Goal: Transaction & Acquisition: Download file/media

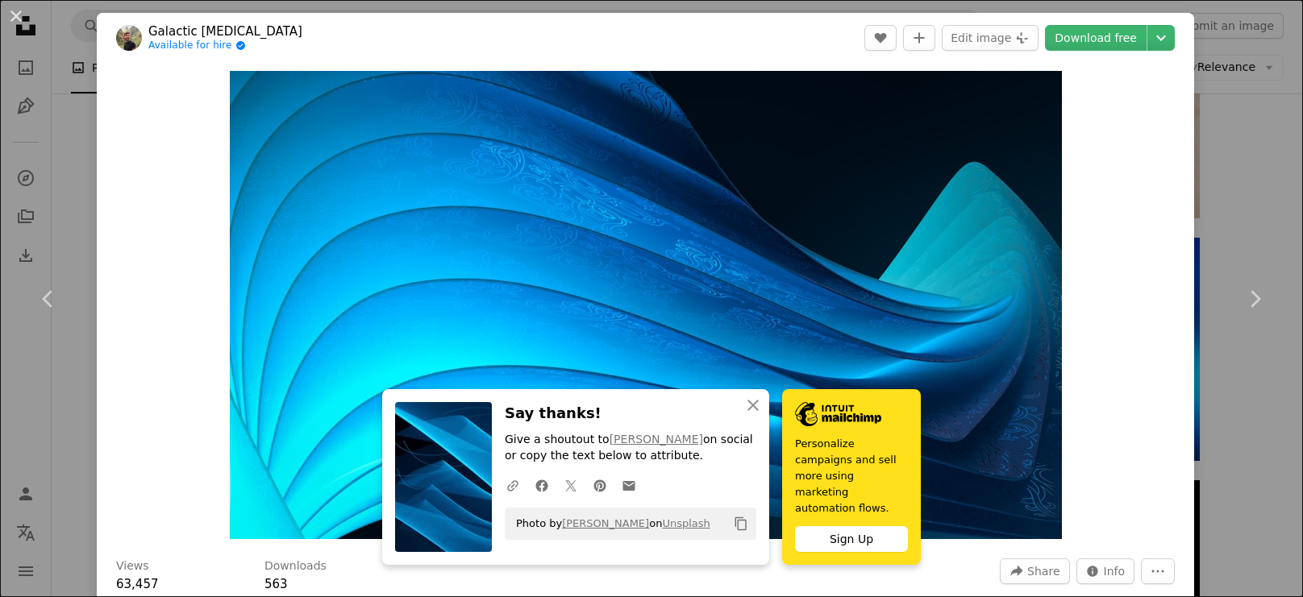
scroll to position [1156, 0]
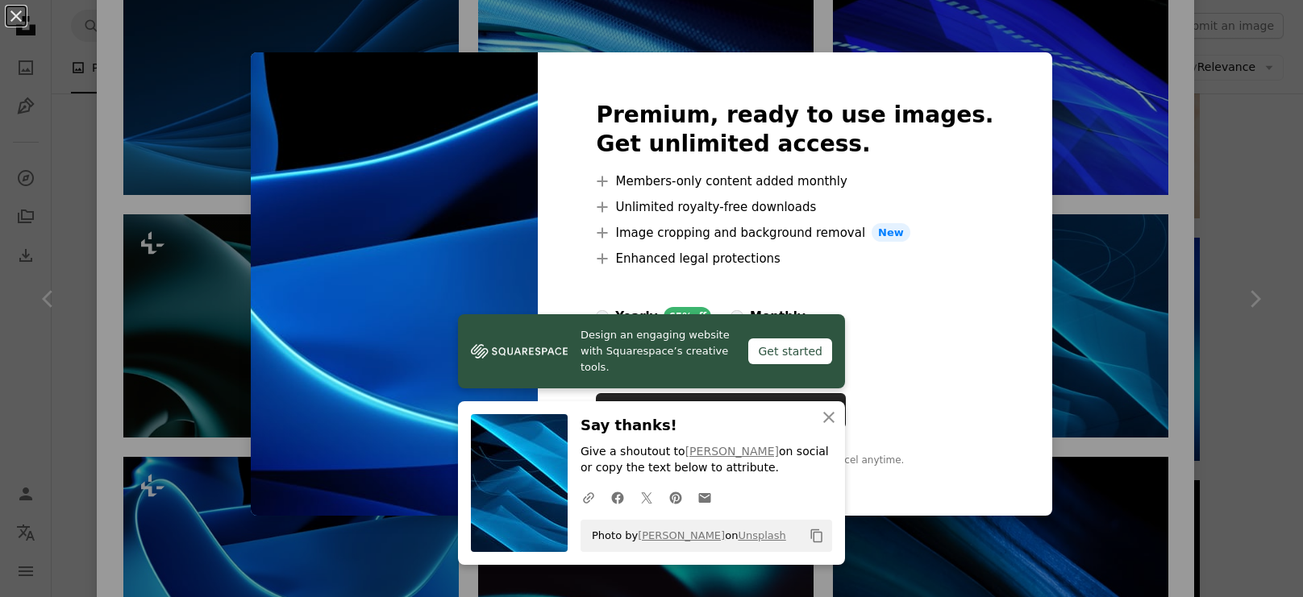
click at [330, 530] on div "An X shape Premium, ready to use images. Get unlimited access. A plus sign Memb…" at bounding box center [651, 298] width 1303 height 597
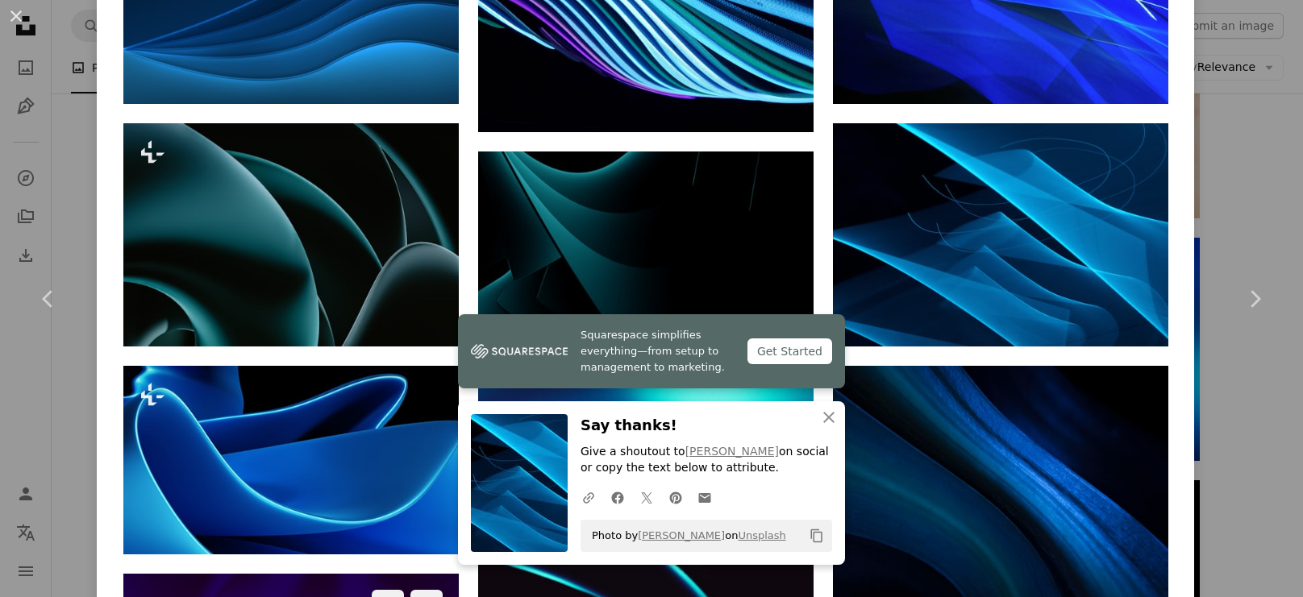
scroll to position [1251, 0]
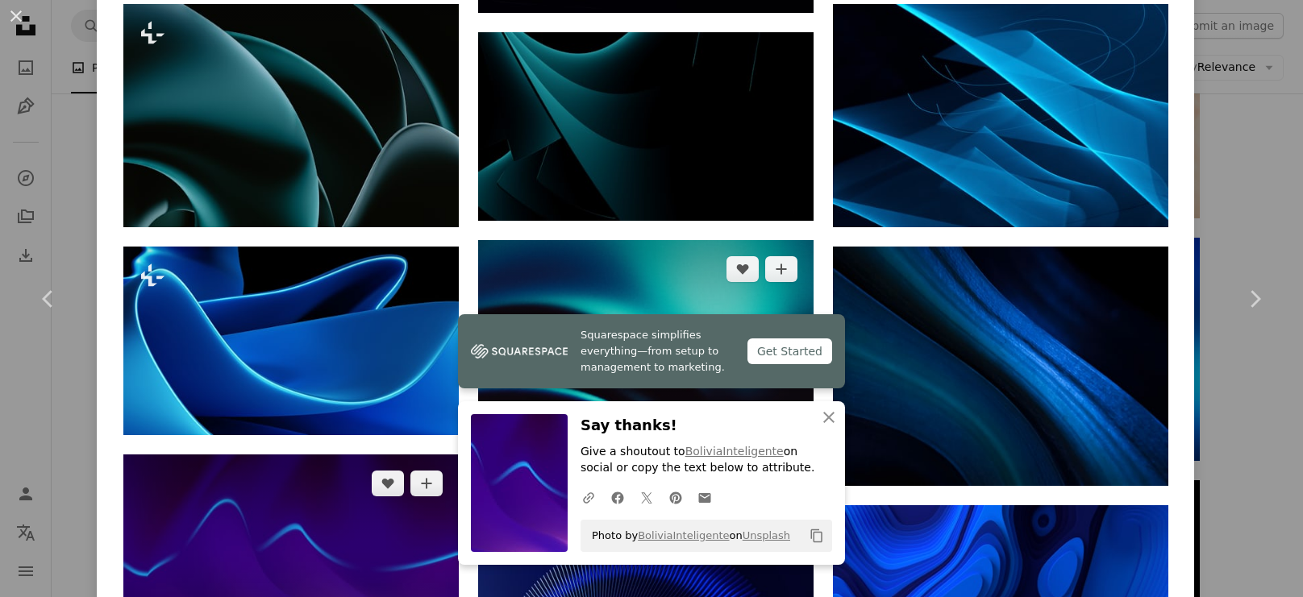
scroll to position [1330, 0]
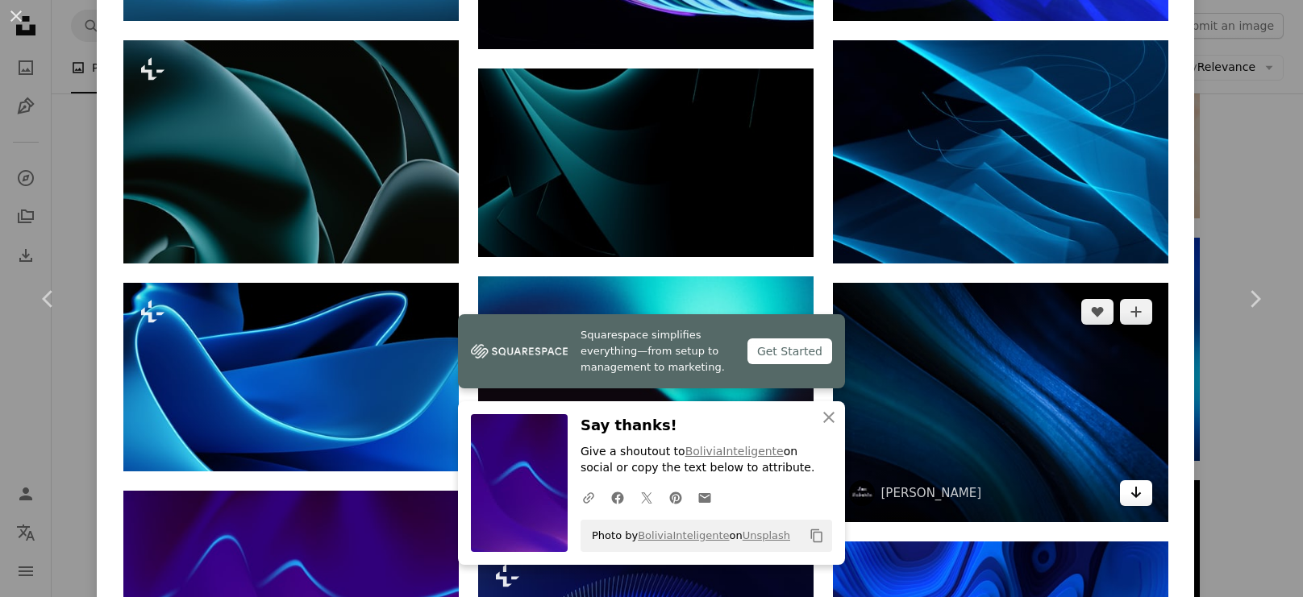
click at [1139, 487] on icon "Download" at bounding box center [1135, 492] width 10 height 11
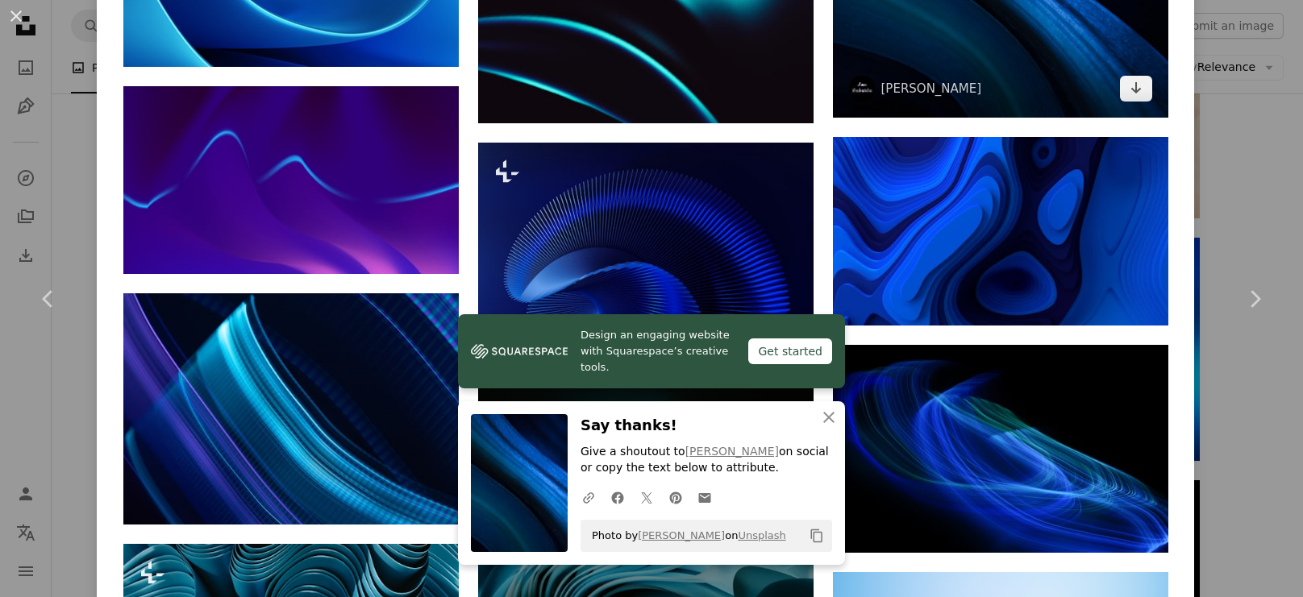
scroll to position [1738, 0]
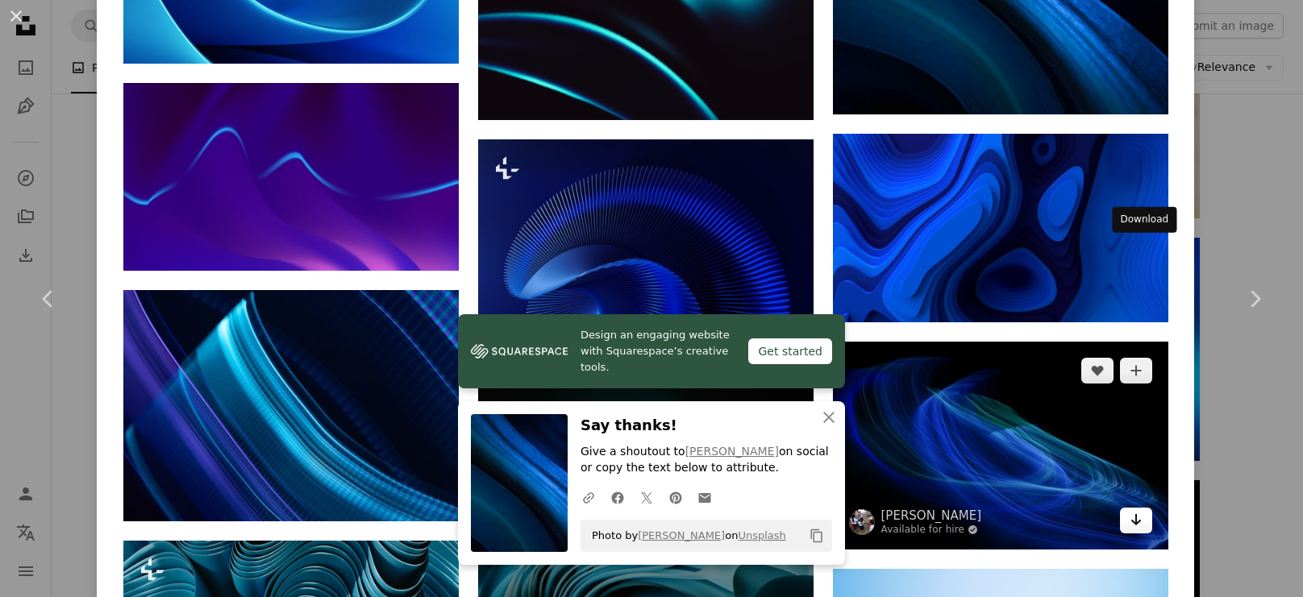
click at [1149, 508] on link "Arrow pointing down" at bounding box center [1136, 521] width 32 height 26
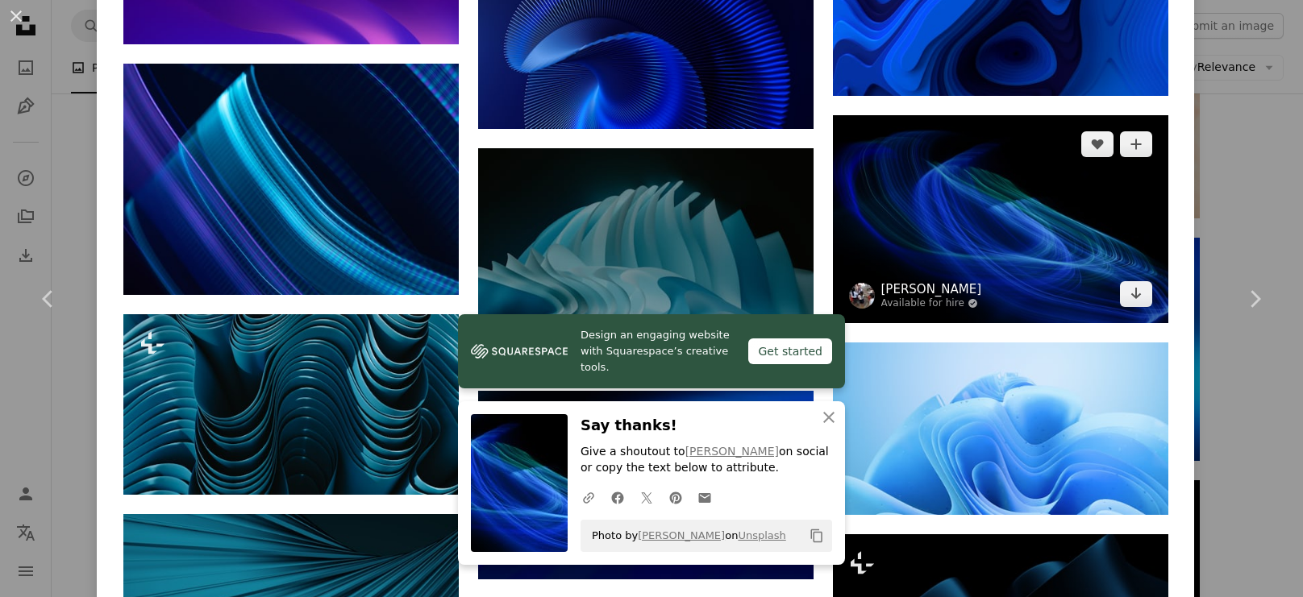
scroll to position [1967, 0]
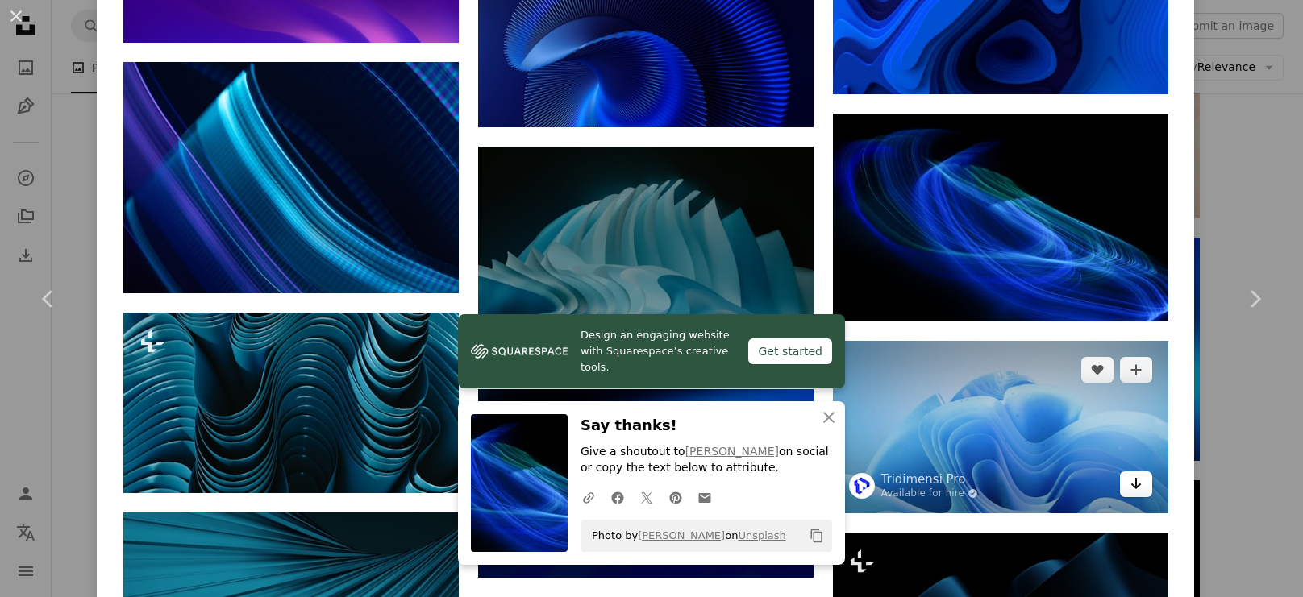
click at [1140, 474] on icon "Arrow pointing down" at bounding box center [1136, 483] width 13 height 19
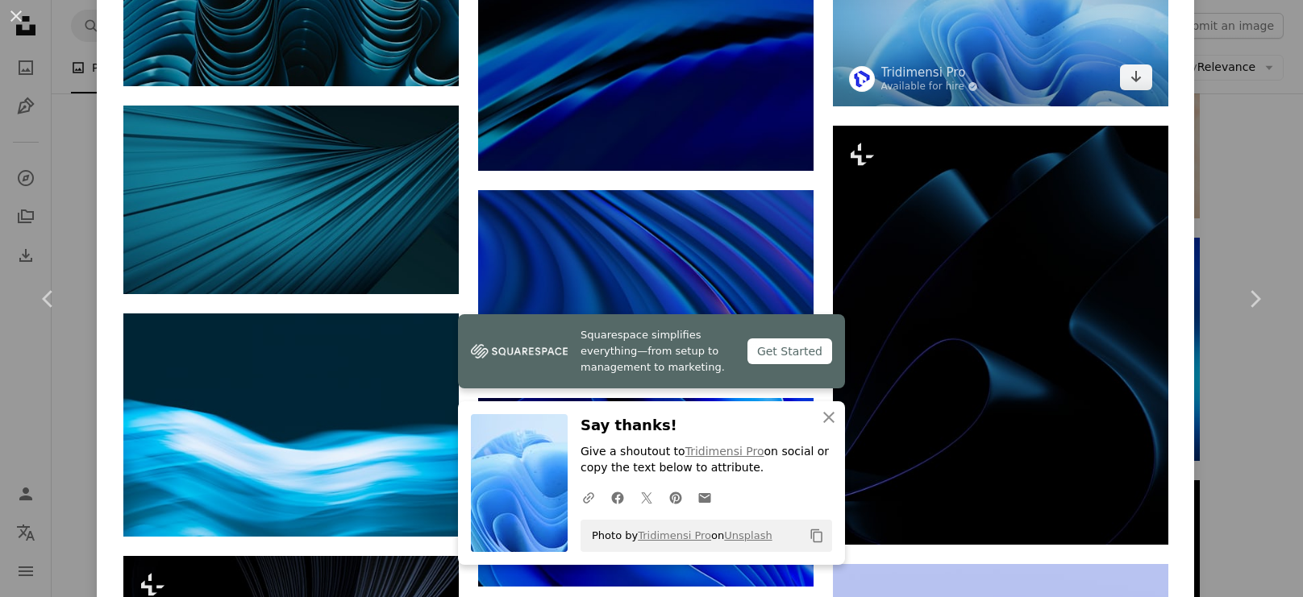
scroll to position [2382, 0]
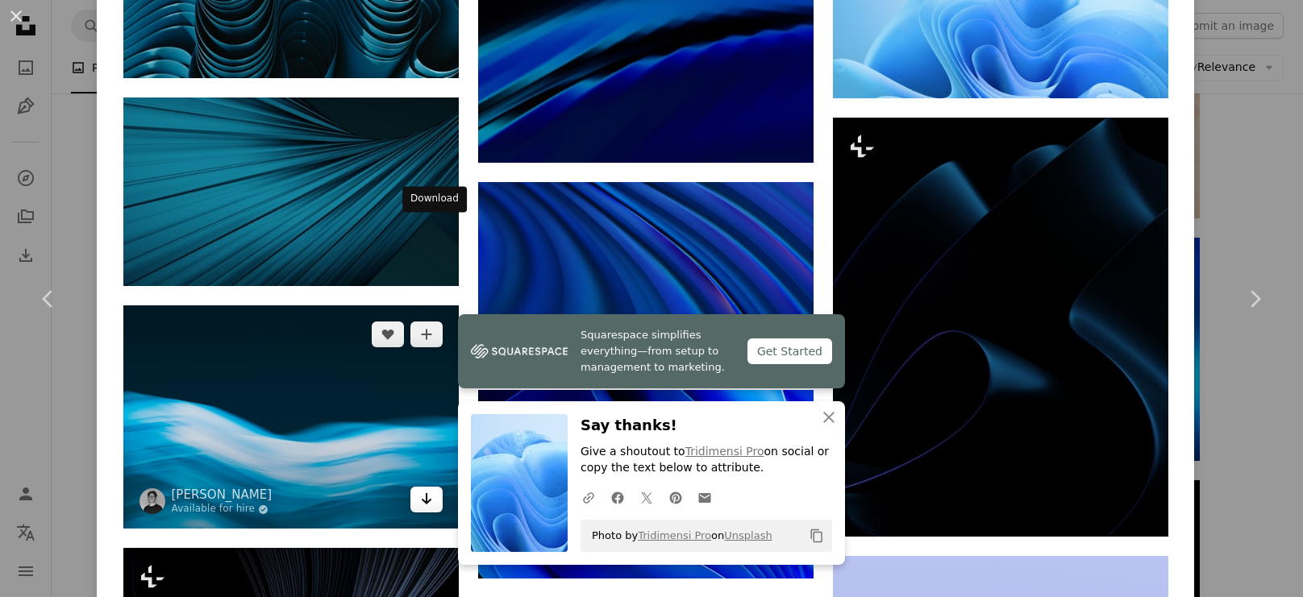
click at [433, 489] on icon "Arrow pointing down" at bounding box center [426, 498] width 13 height 19
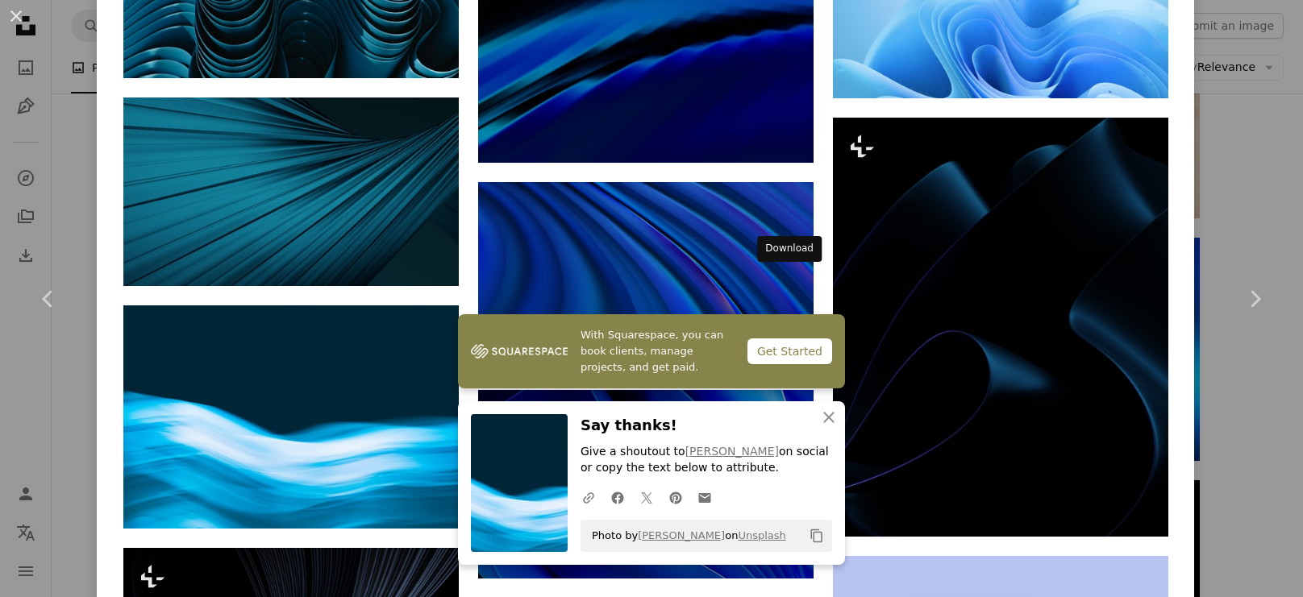
click at [788, 539] on icon "Arrow pointing down" at bounding box center [781, 548] width 13 height 19
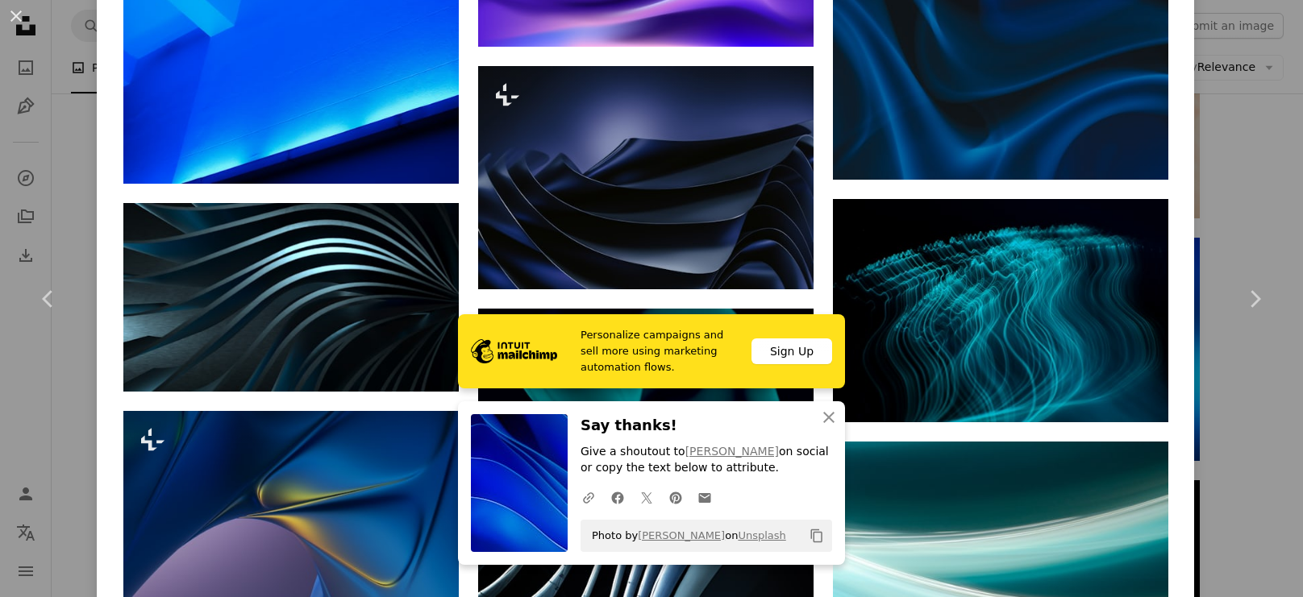
scroll to position [3387, 0]
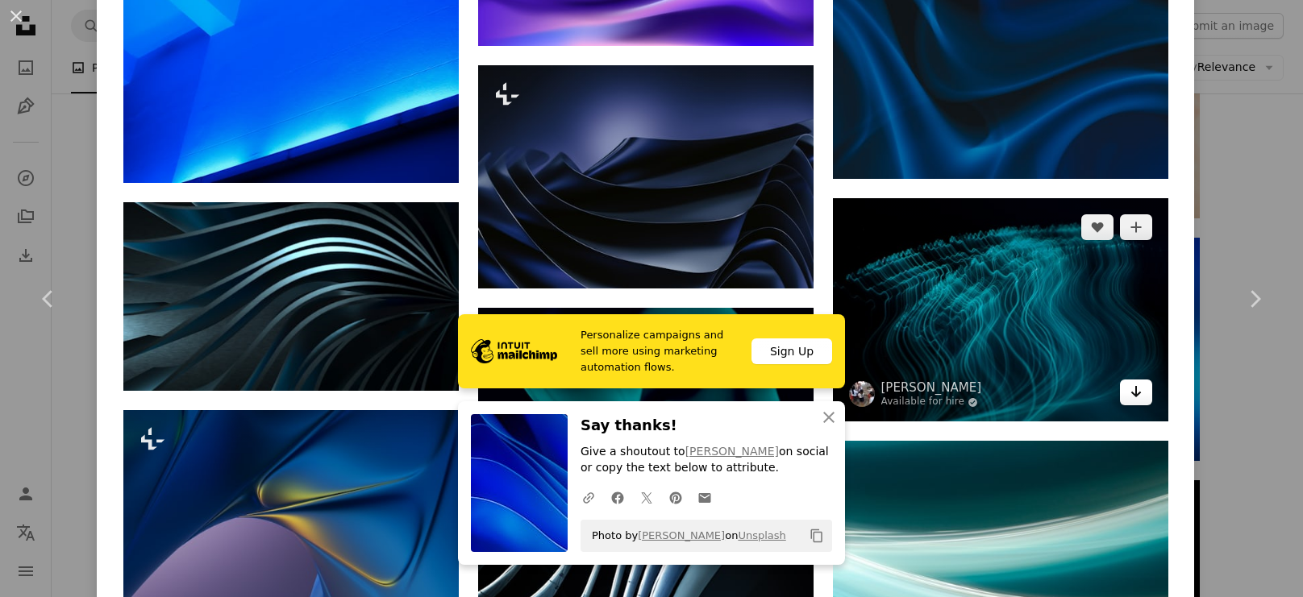
click at [1143, 382] on icon "Arrow pointing down" at bounding box center [1136, 391] width 13 height 19
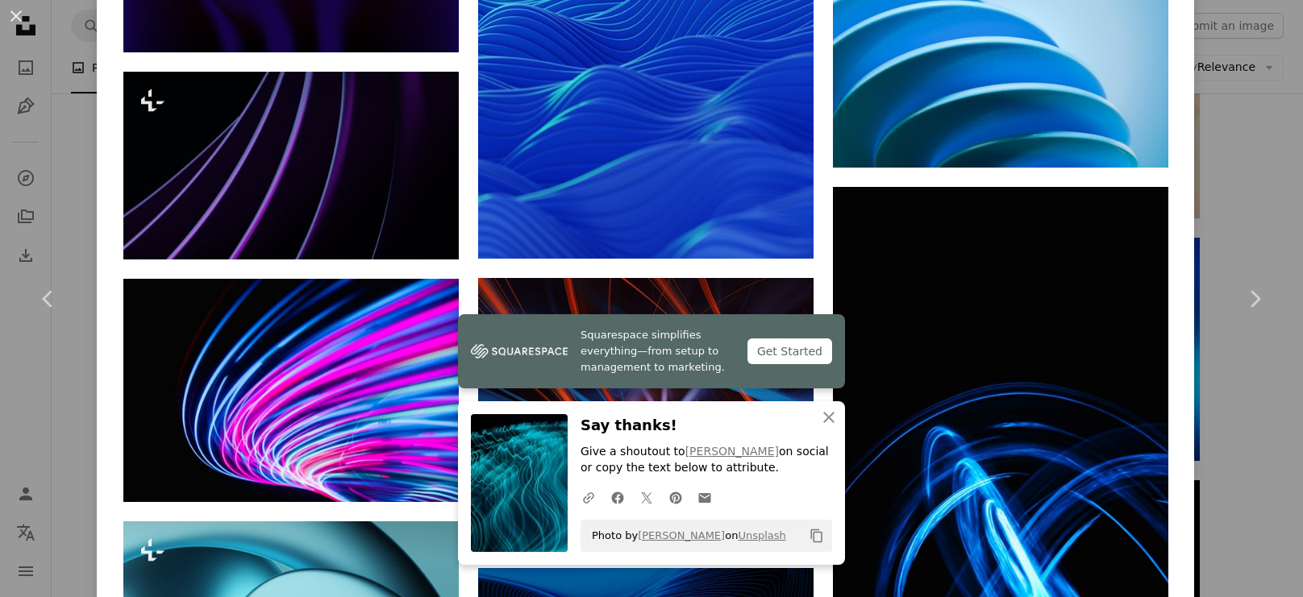
scroll to position [6026, 0]
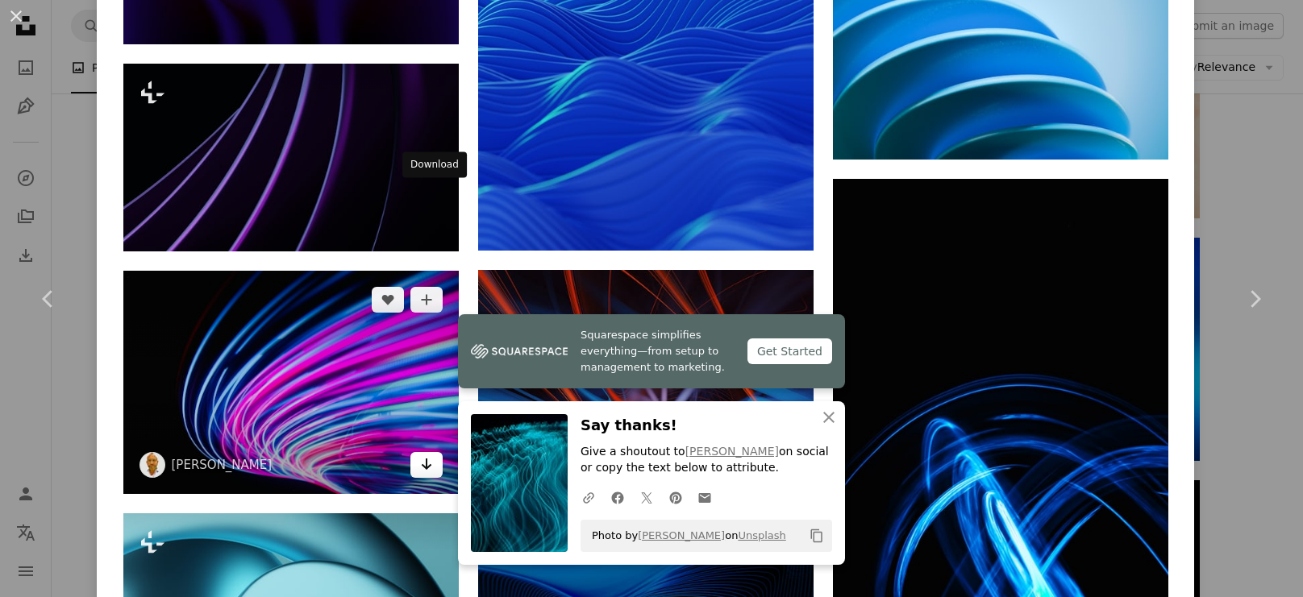
click at [431, 455] on icon "Arrow pointing down" at bounding box center [426, 464] width 13 height 19
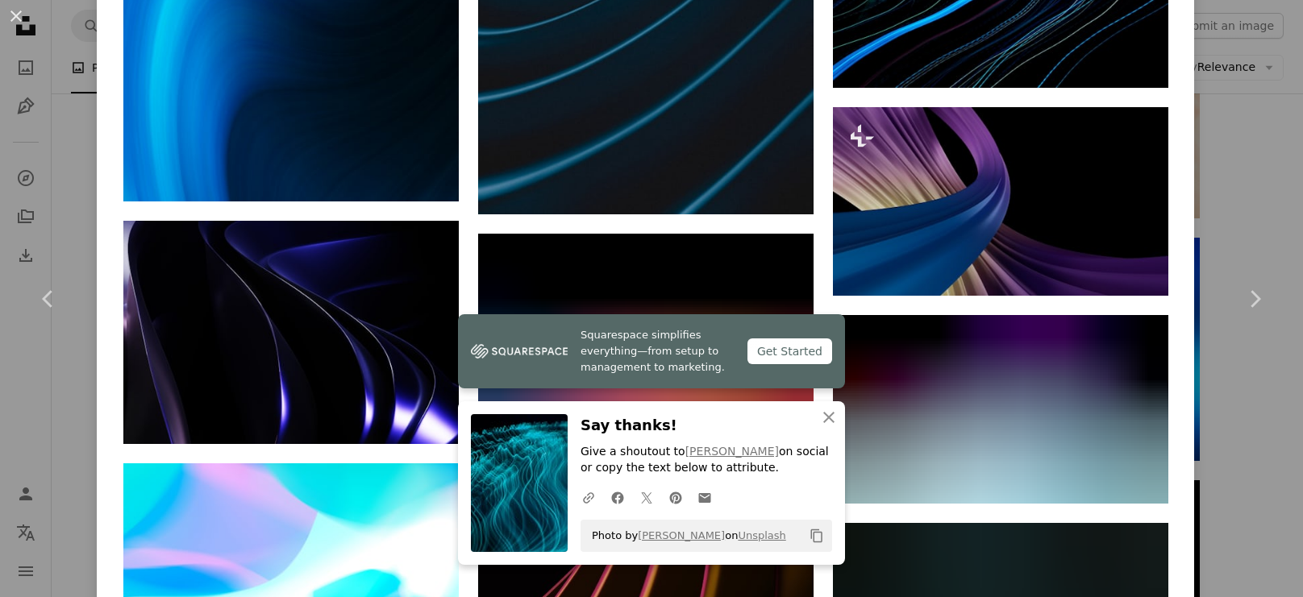
scroll to position [7298, 0]
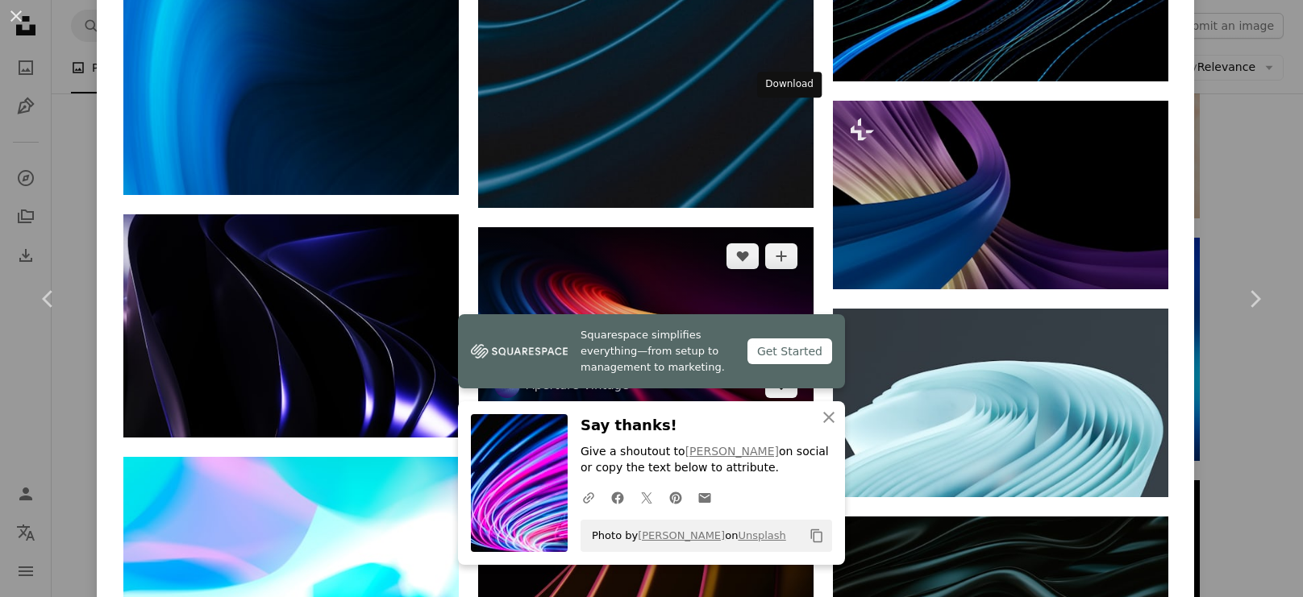
click at [788, 375] on icon "Arrow pointing down" at bounding box center [781, 384] width 13 height 19
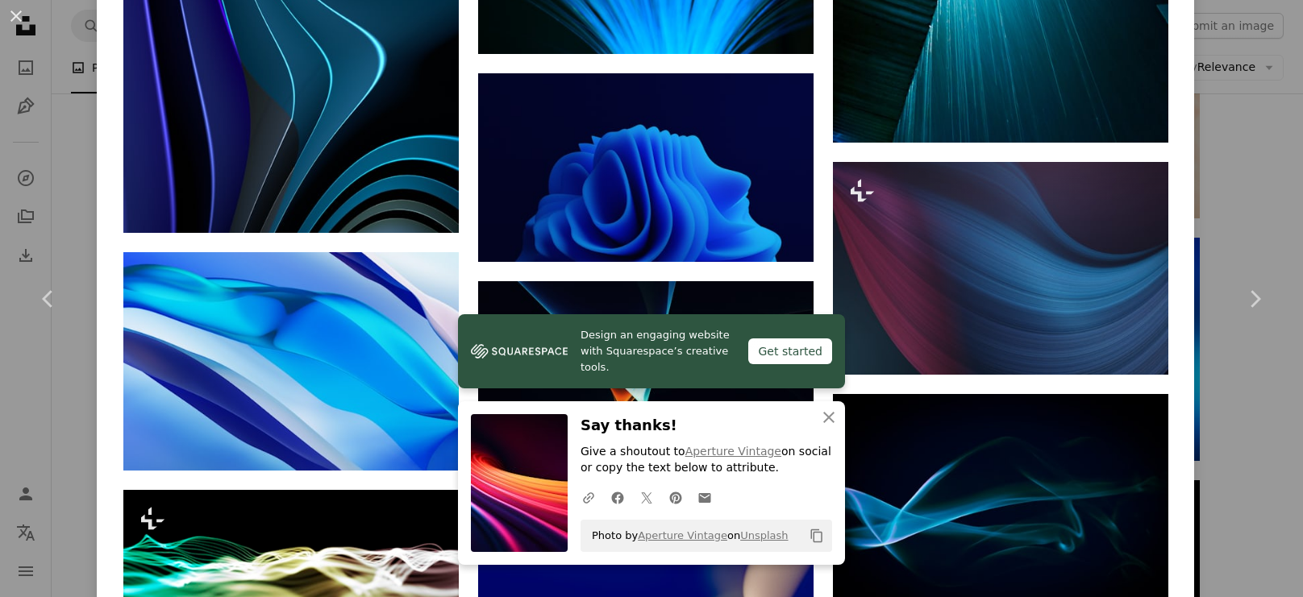
scroll to position [10193, 0]
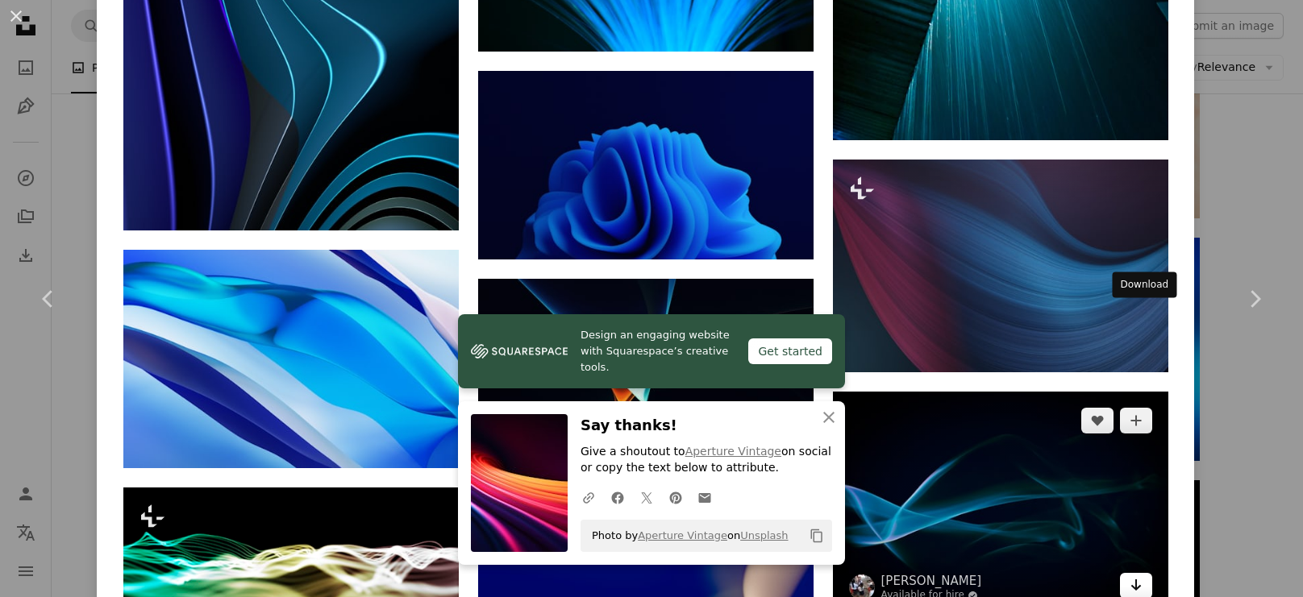
click at [1151, 573] on link "Arrow pointing down" at bounding box center [1136, 586] width 32 height 26
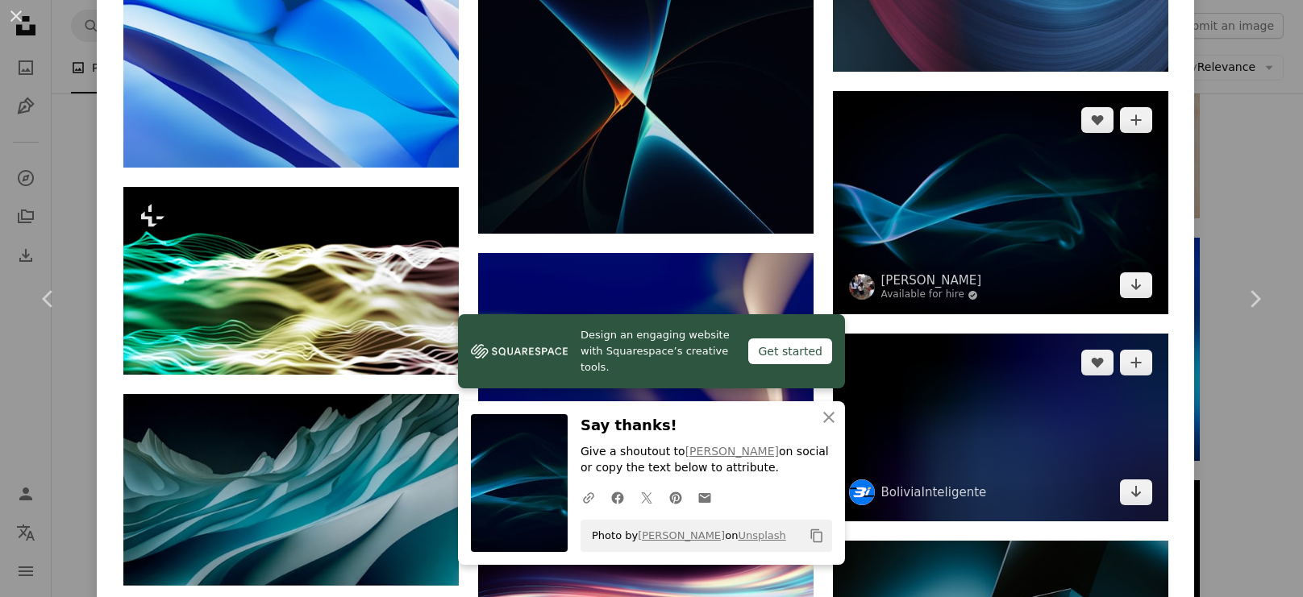
scroll to position [10501, 0]
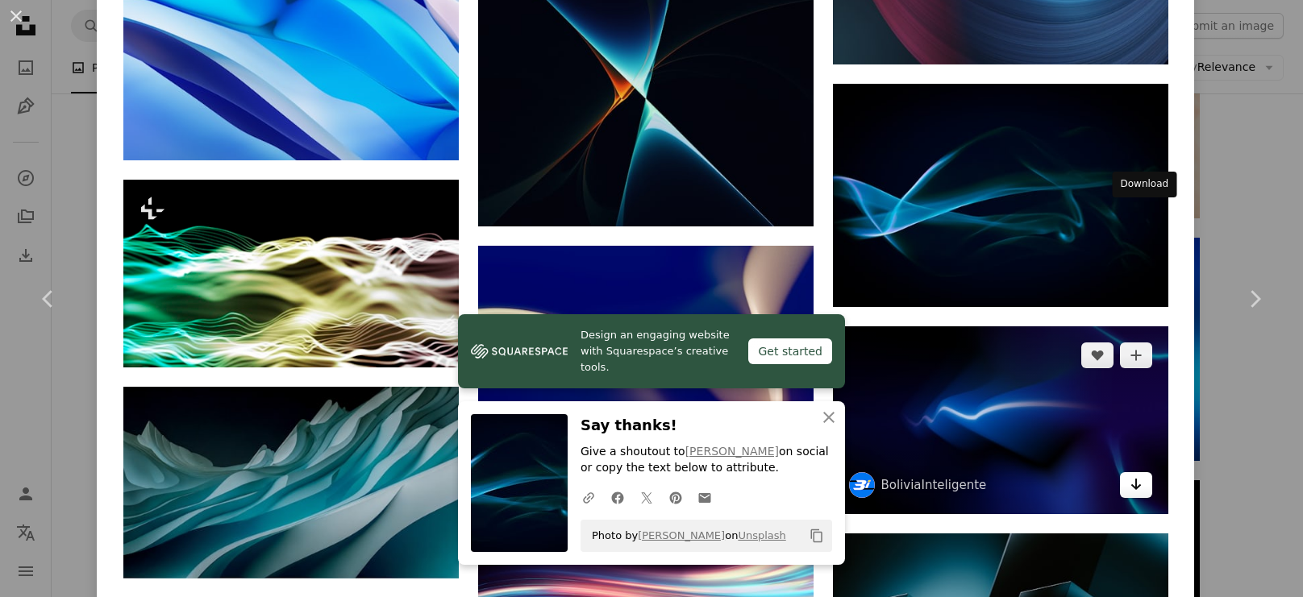
click at [1143, 475] on icon "Arrow pointing down" at bounding box center [1136, 484] width 13 height 19
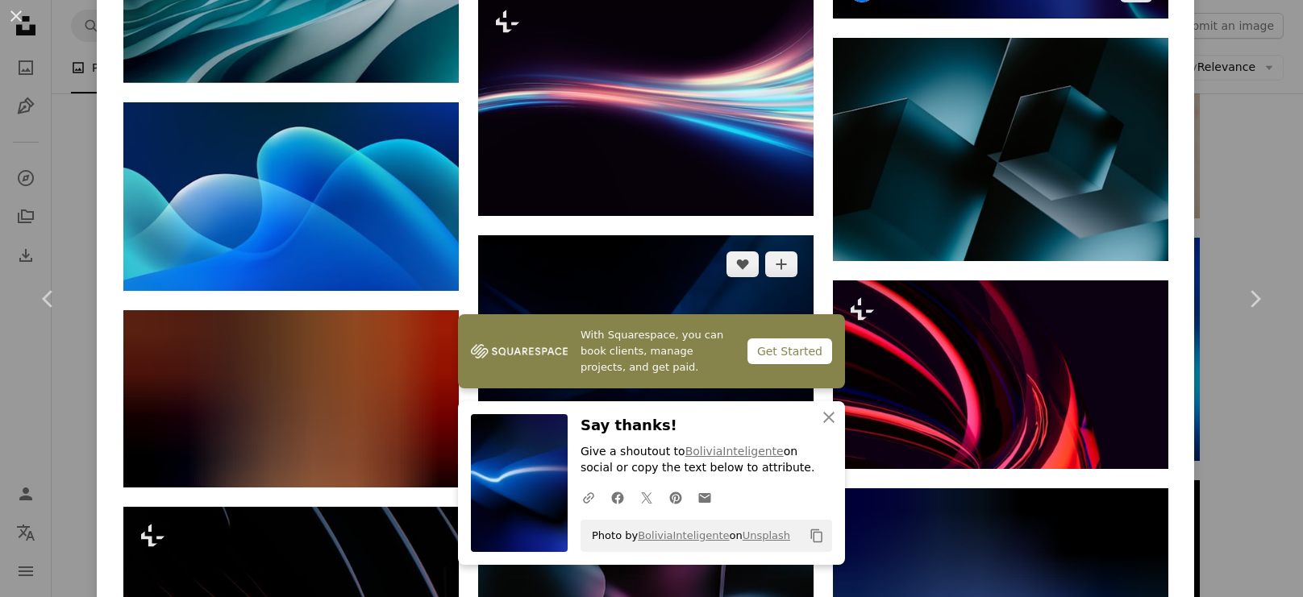
scroll to position [11005, 0]
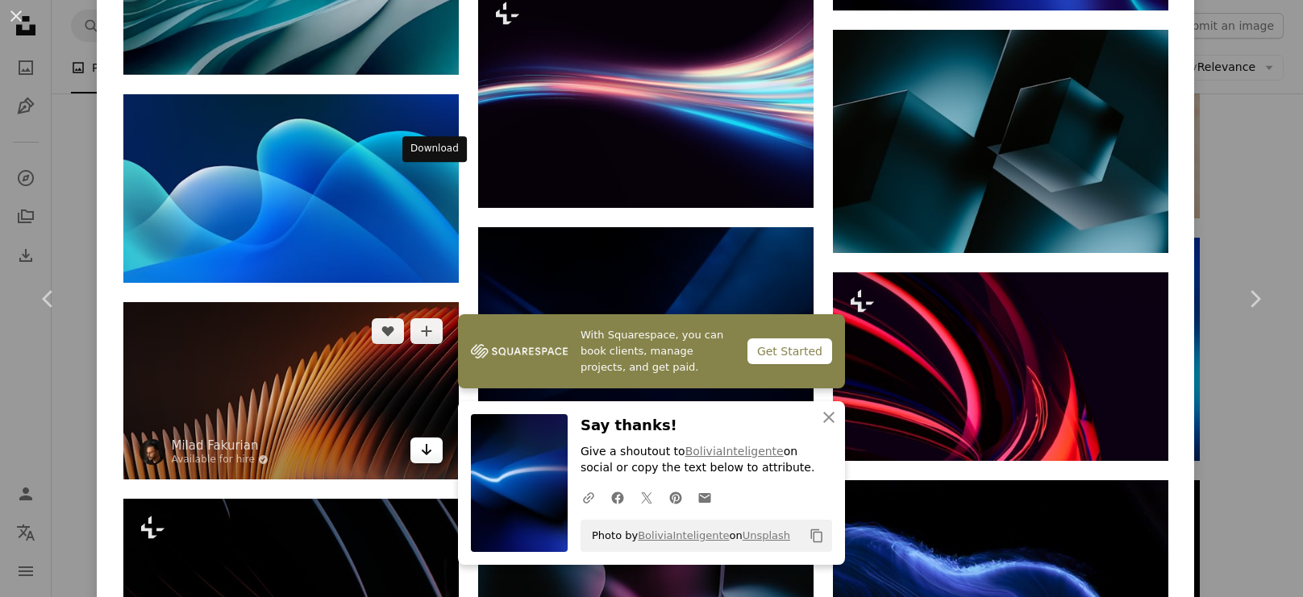
click at [433, 440] on icon "Arrow pointing down" at bounding box center [426, 449] width 13 height 19
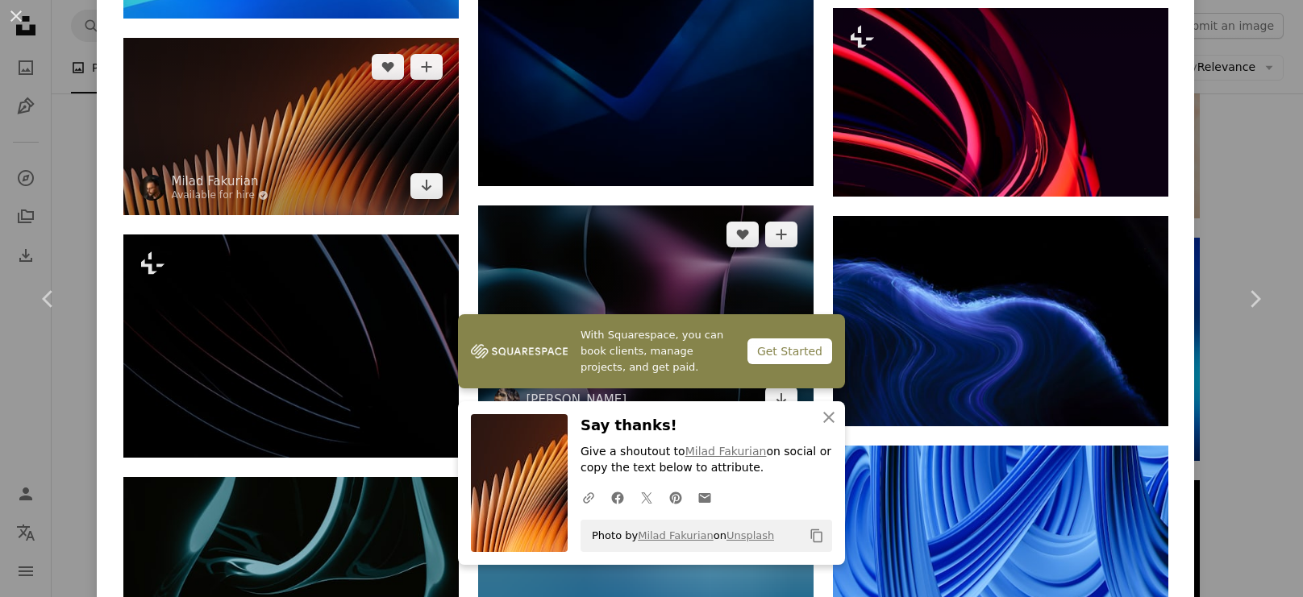
scroll to position [11270, 0]
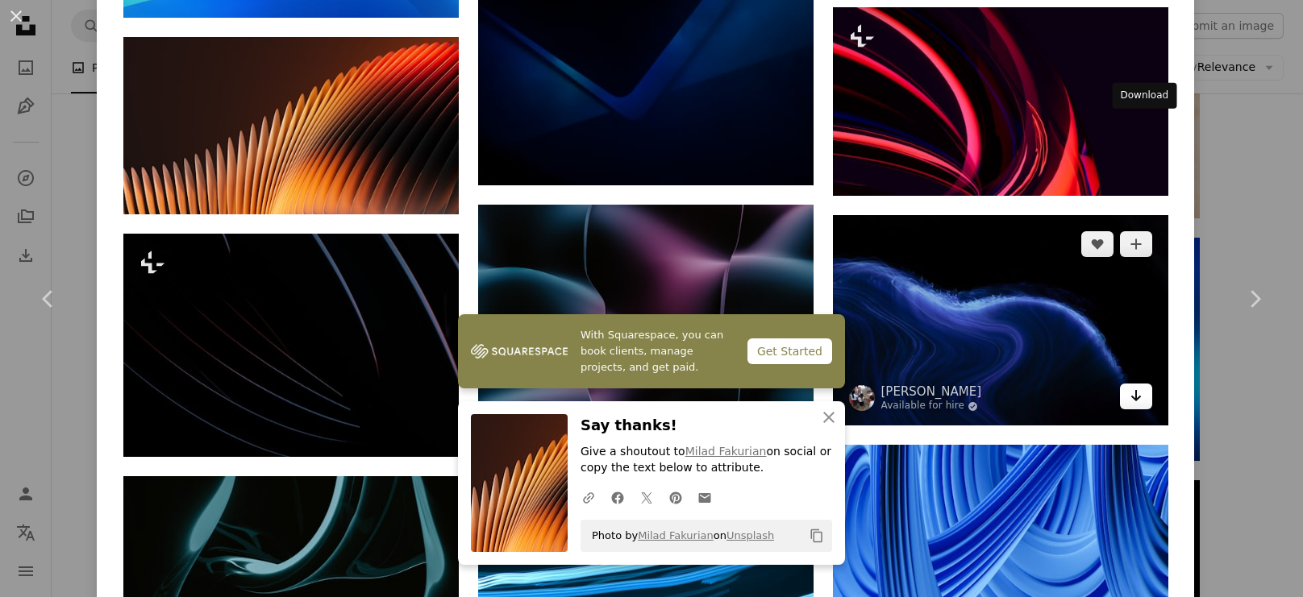
click at [1143, 386] on icon "Arrow pointing down" at bounding box center [1136, 395] width 13 height 19
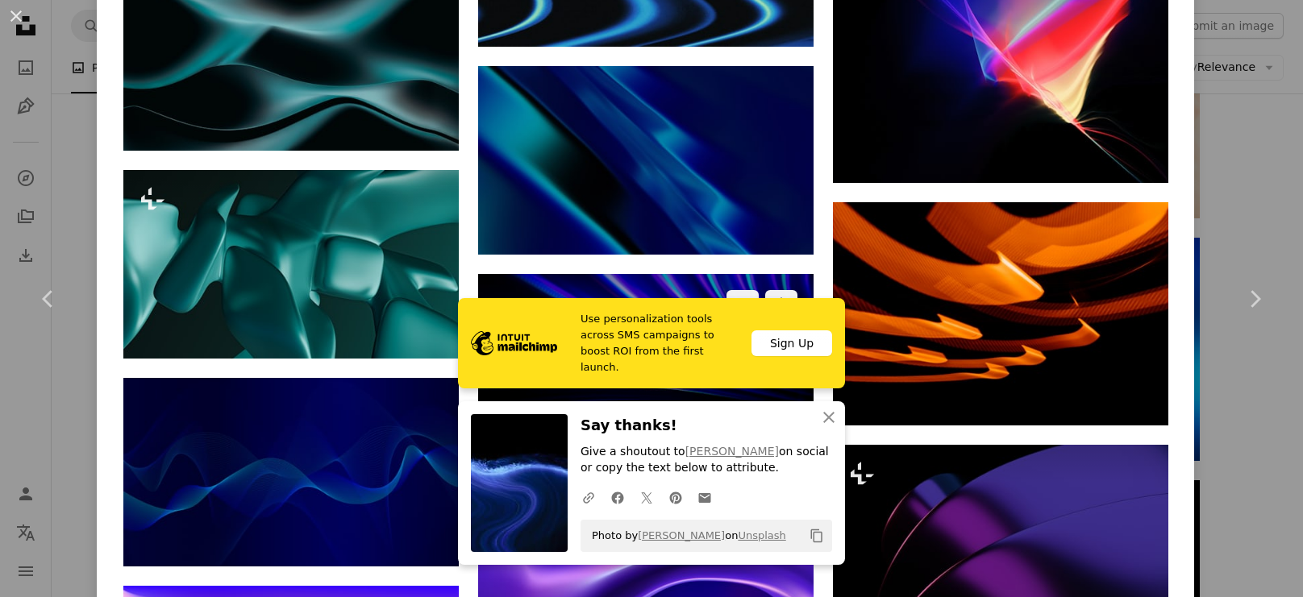
scroll to position [15199, 0]
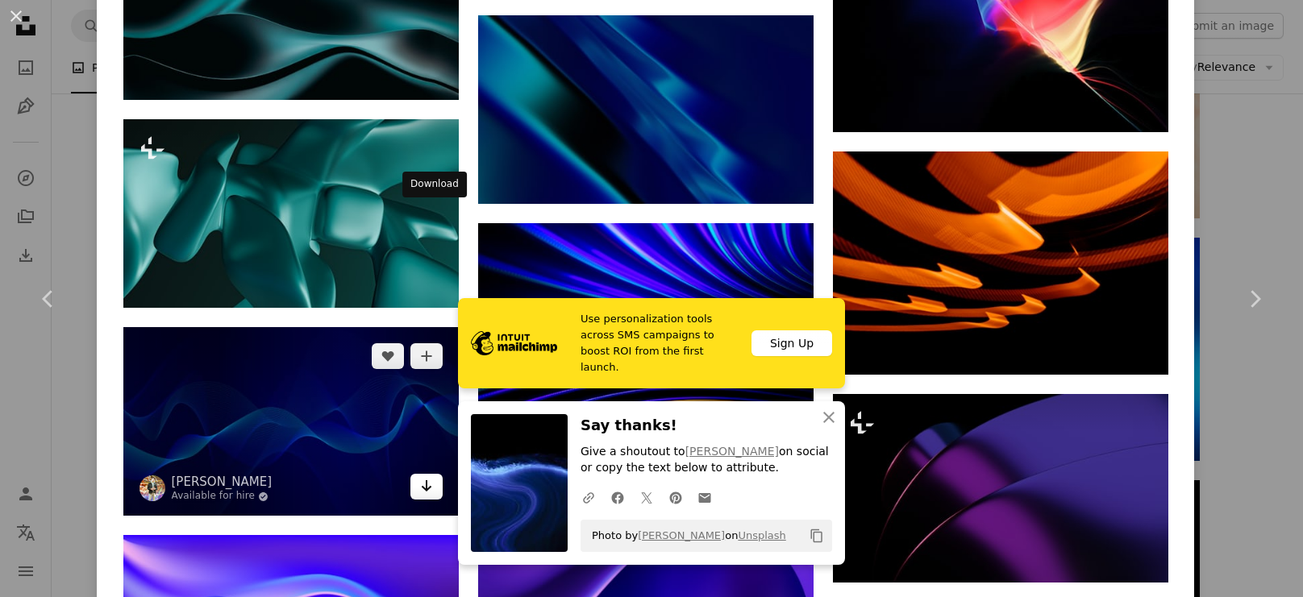
click at [431, 477] on icon "Arrow pointing down" at bounding box center [426, 486] width 13 height 19
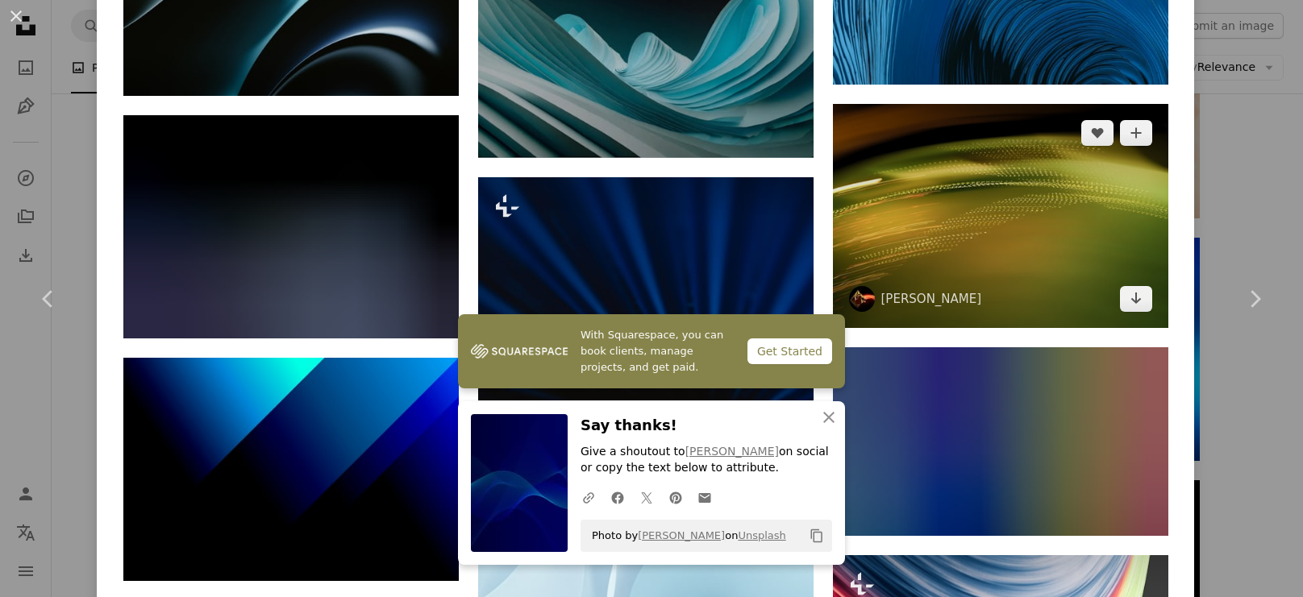
scroll to position [17060, 0]
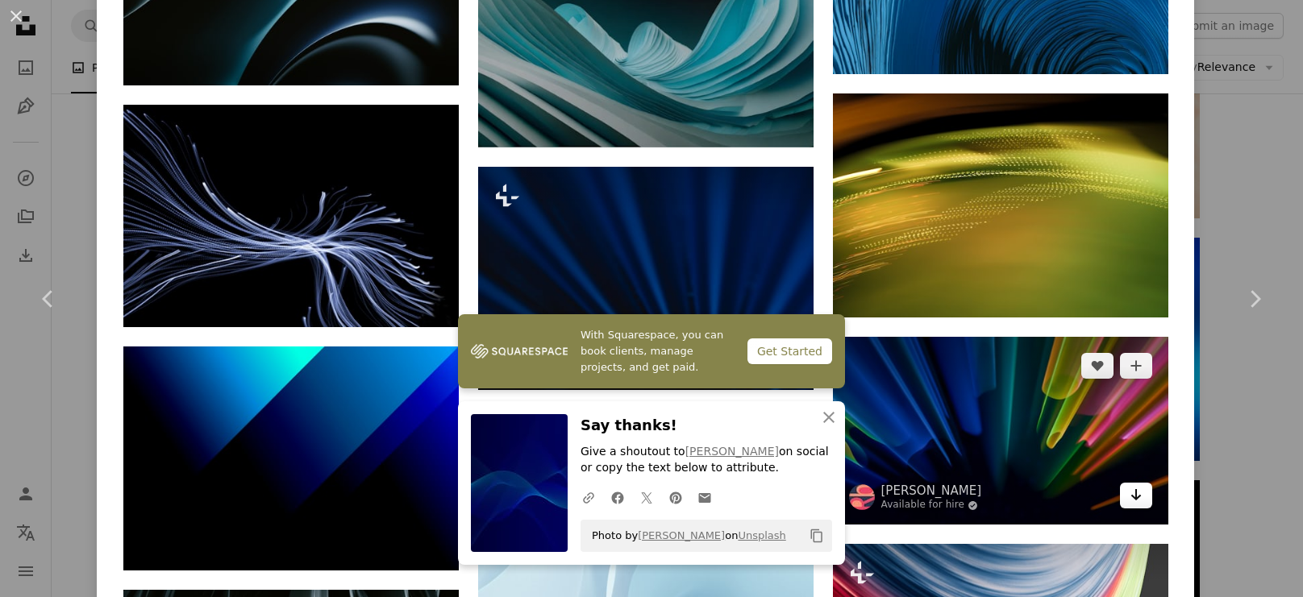
click at [1143, 485] on icon "Arrow pointing down" at bounding box center [1136, 494] width 13 height 19
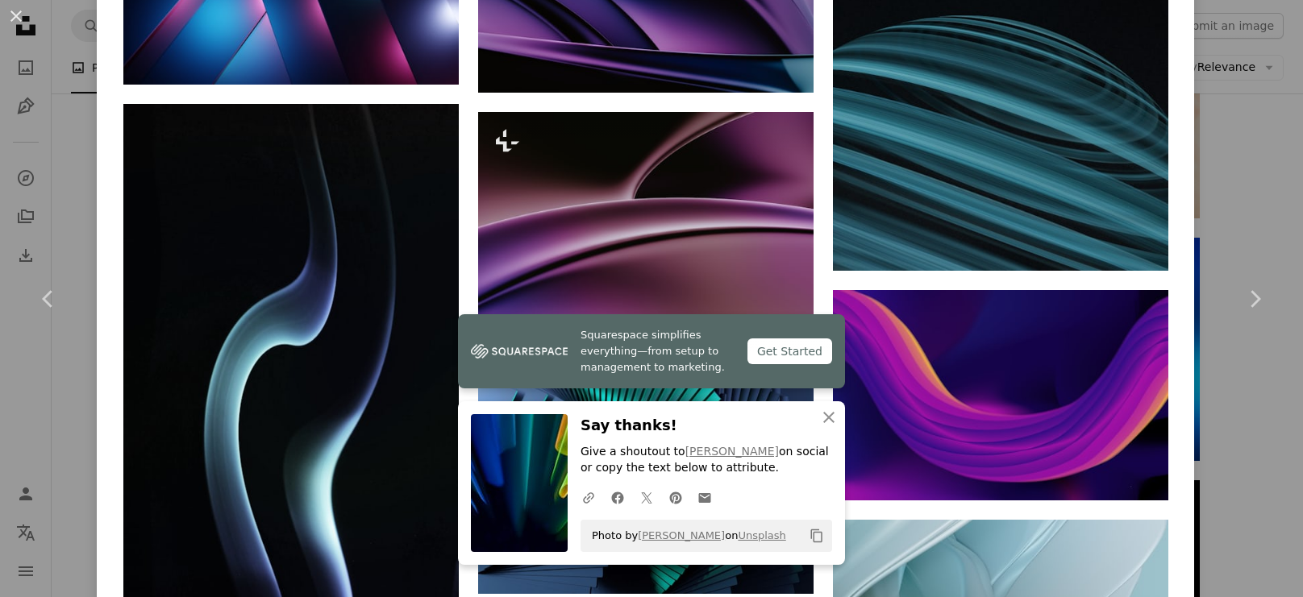
scroll to position [18946, 0]
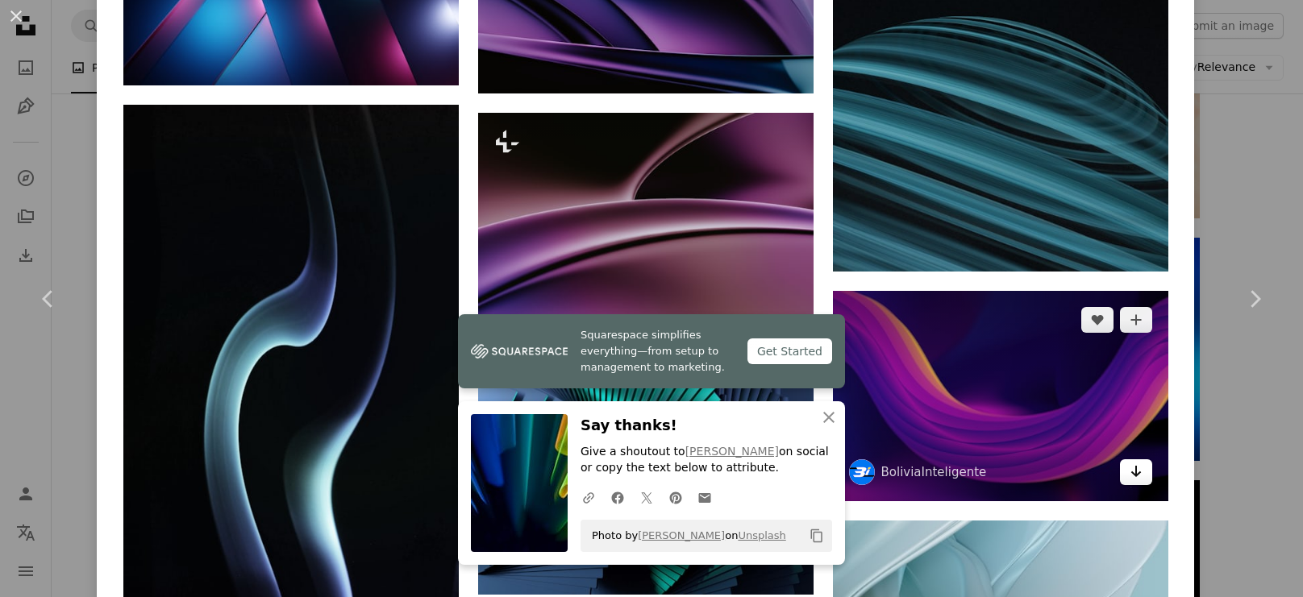
click at [1143, 462] on icon "Arrow pointing down" at bounding box center [1136, 471] width 13 height 19
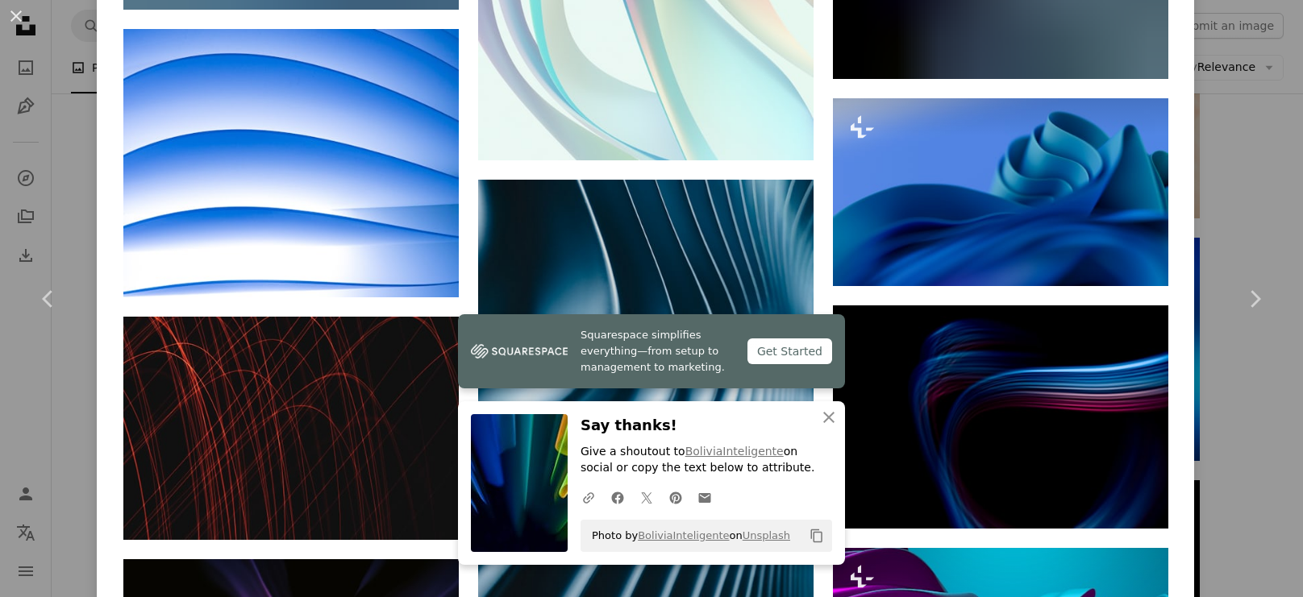
scroll to position [19811, 0]
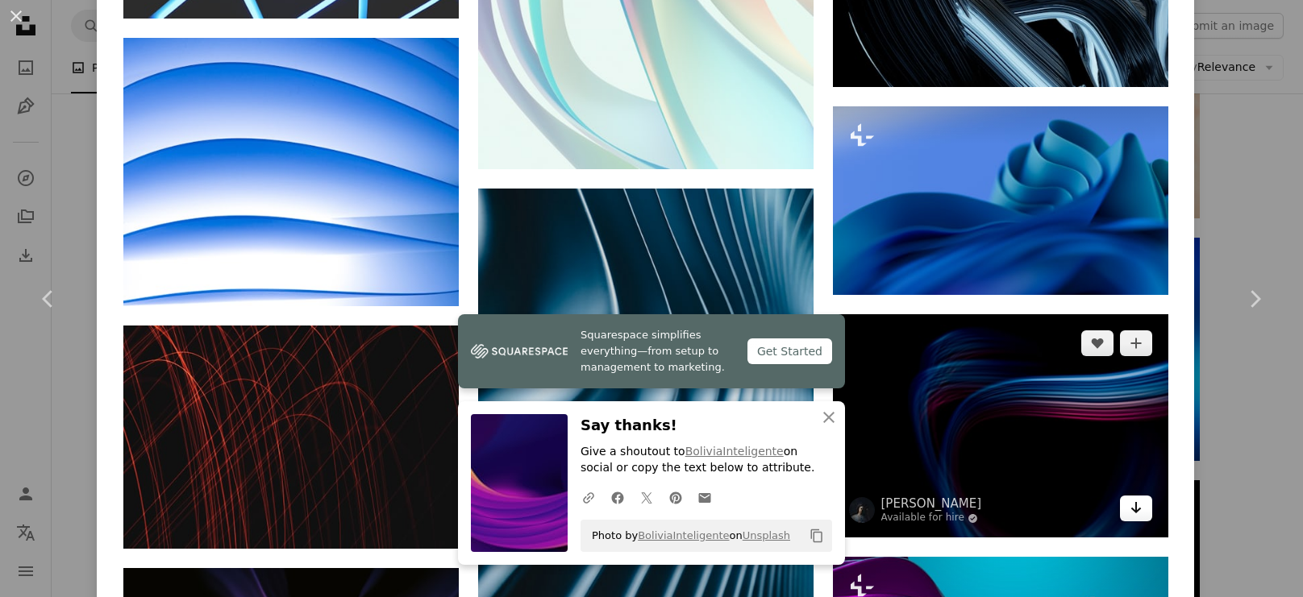
click at [1143, 498] on icon "Arrow pointing down" at bounding box center [1136, 507] width 13 height 19
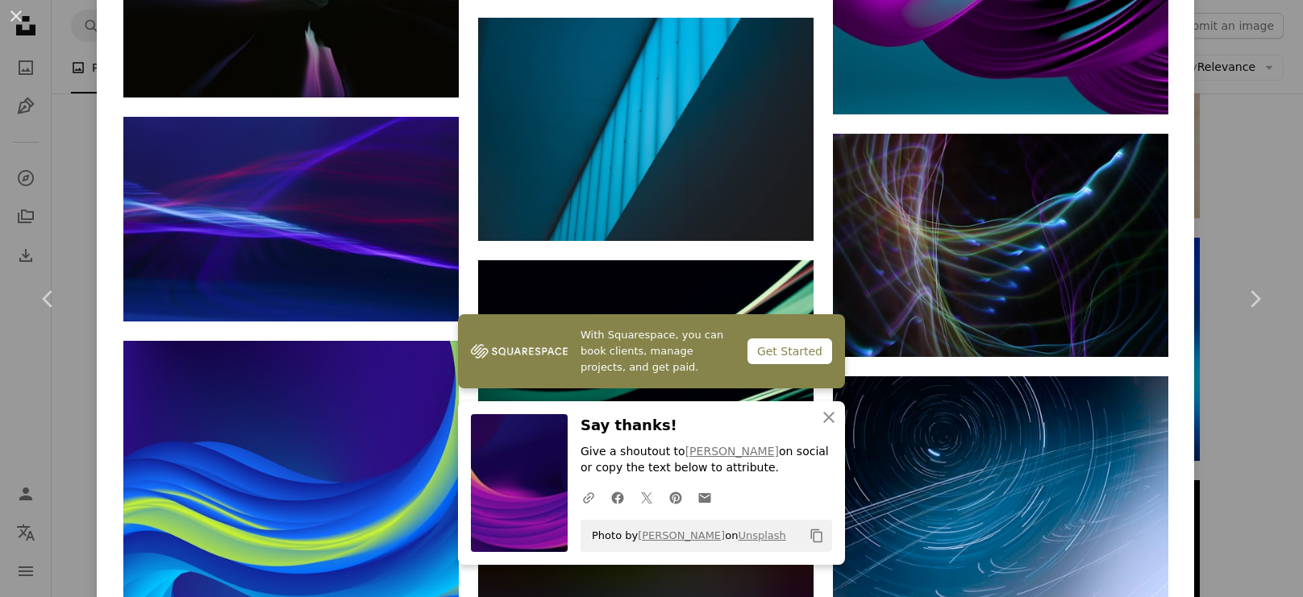
scroll to position [20651, 0]
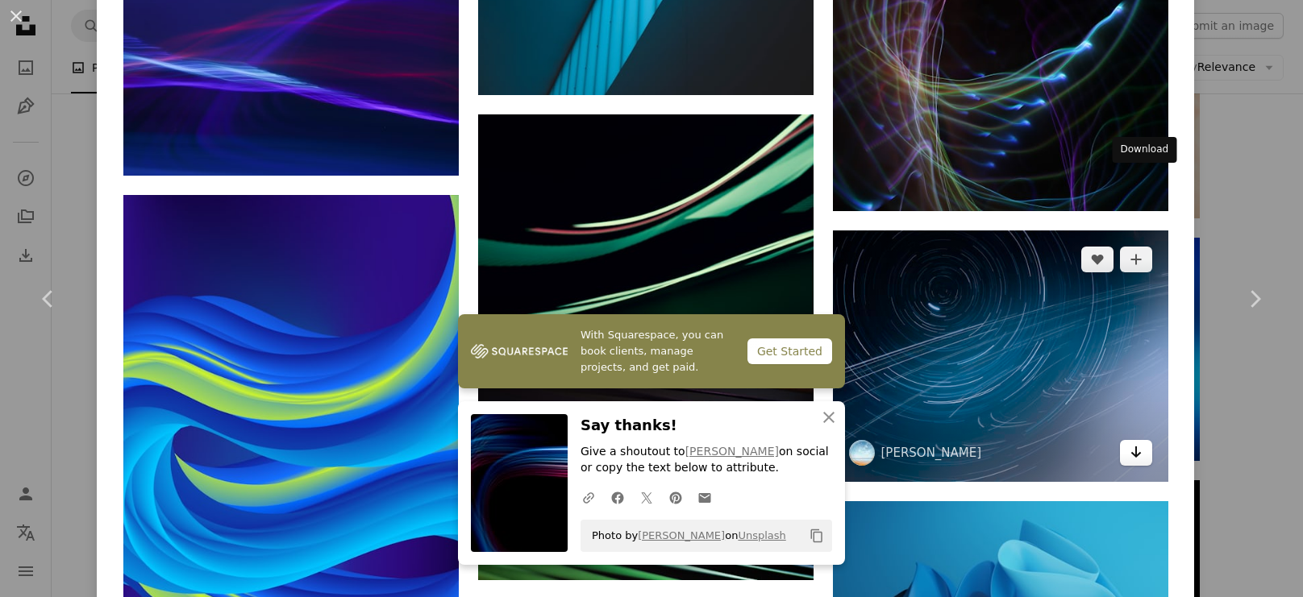
click at [1141, 447] on icon "Download" at bounding box center [1135, 452] width 10 height 11
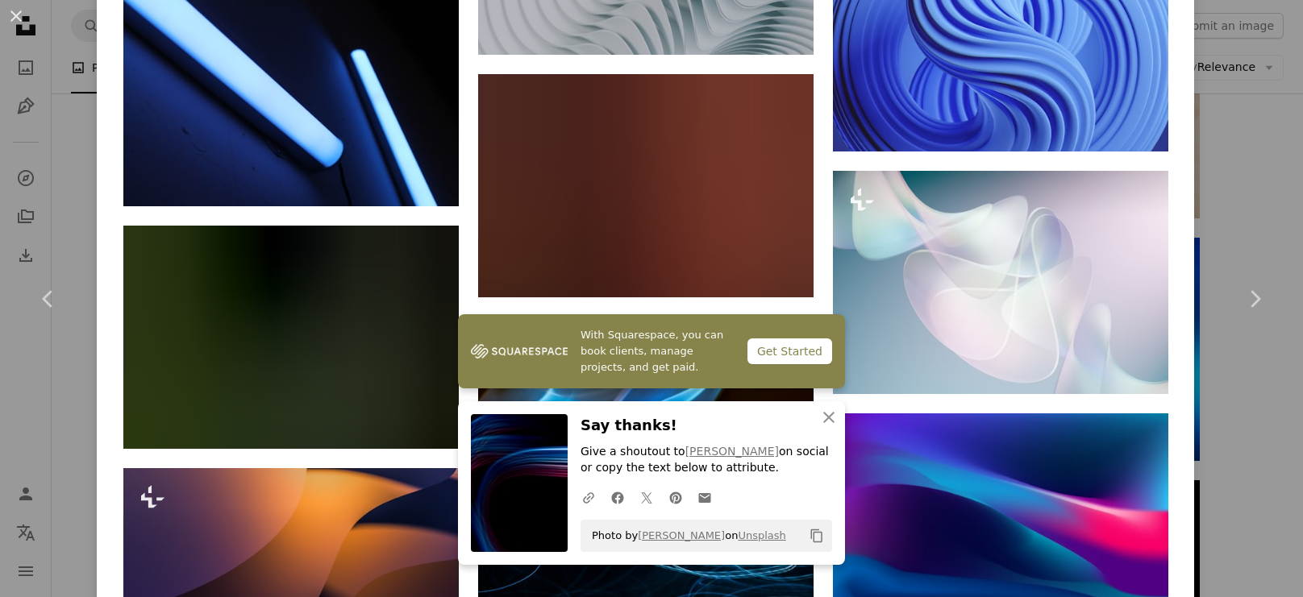
scroll to position [21433, 0]
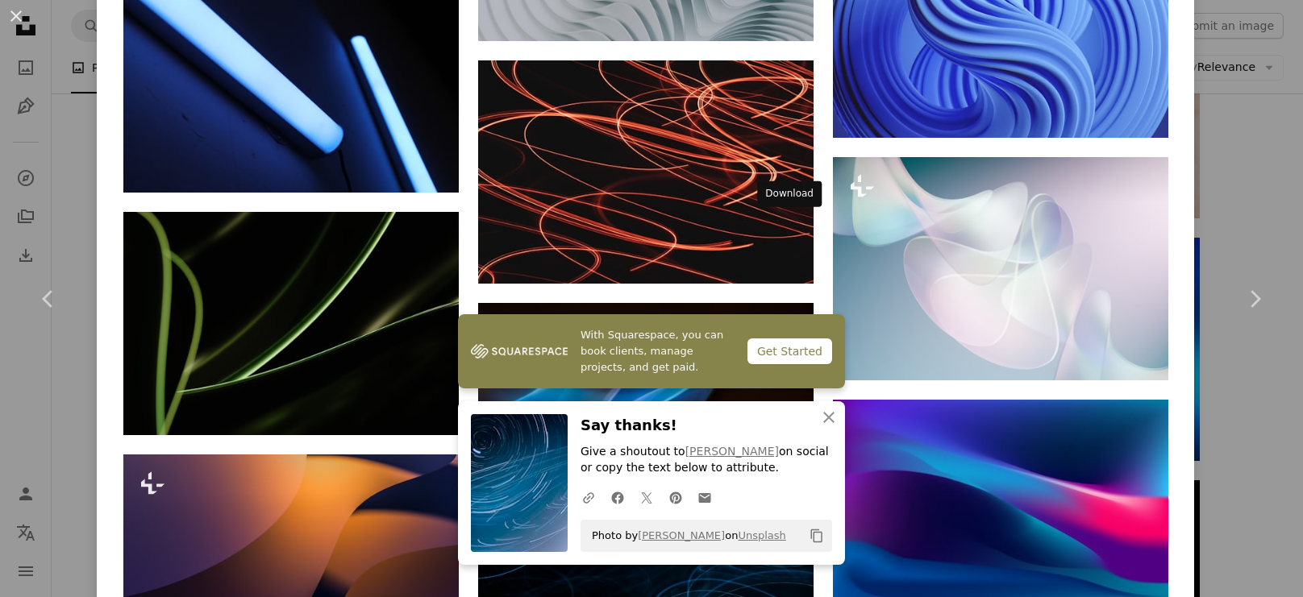
click at [788, 485] on link "Arrow pointing down" at bounding box center [781, 498] width 32 height 26
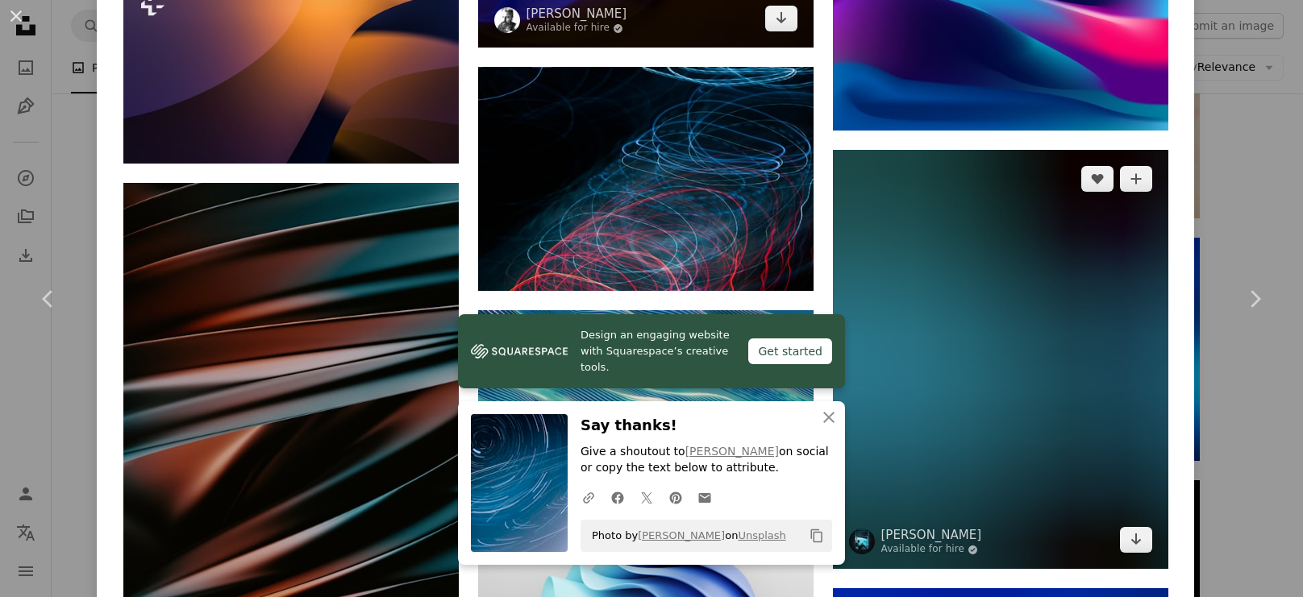
scroll to position [21910, 0]
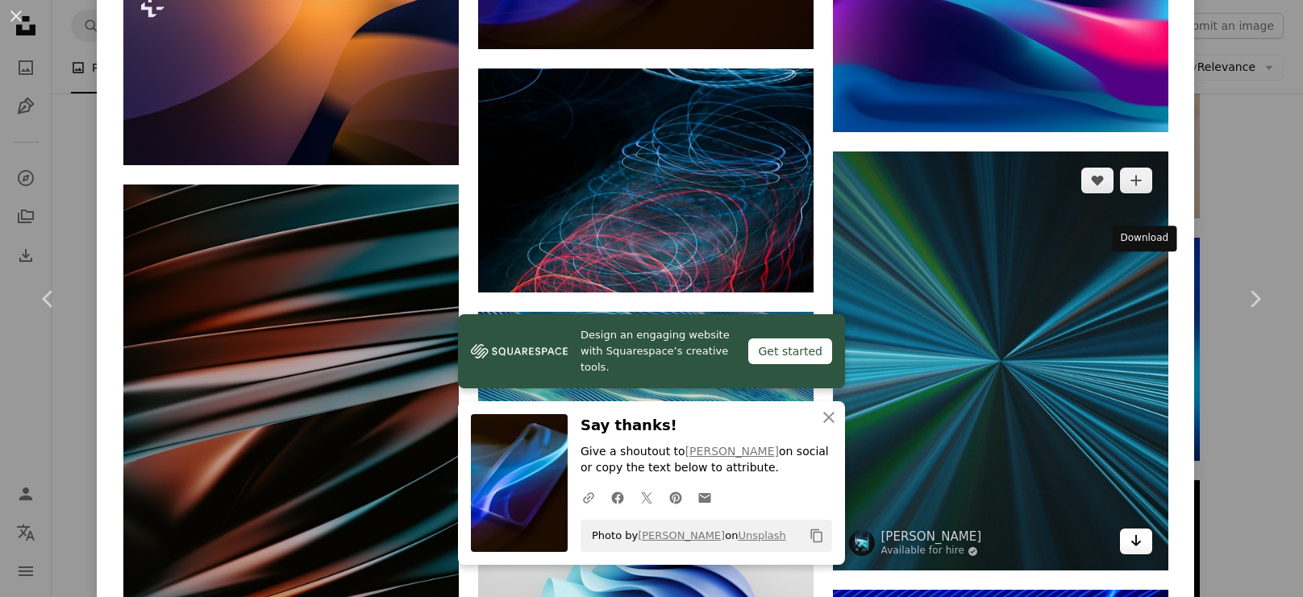
click at [1140, 531] on icon "Arrow pointing down" at bounding box center [1136, 540] width 13 height 19
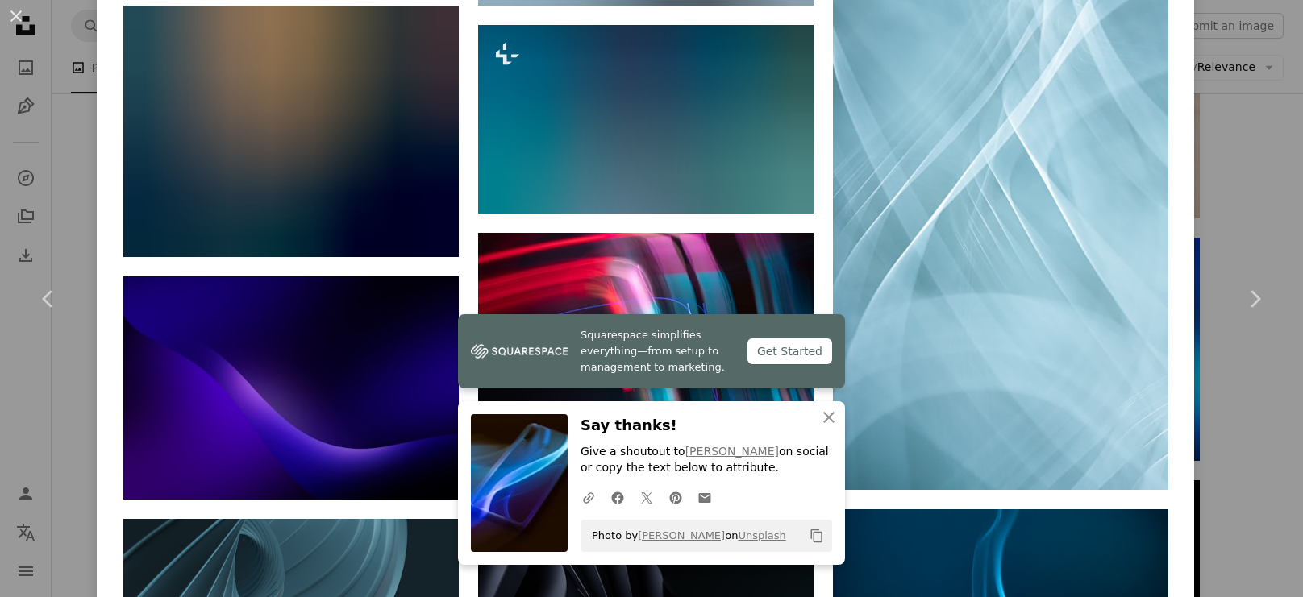
scroll to position [24453, 0]
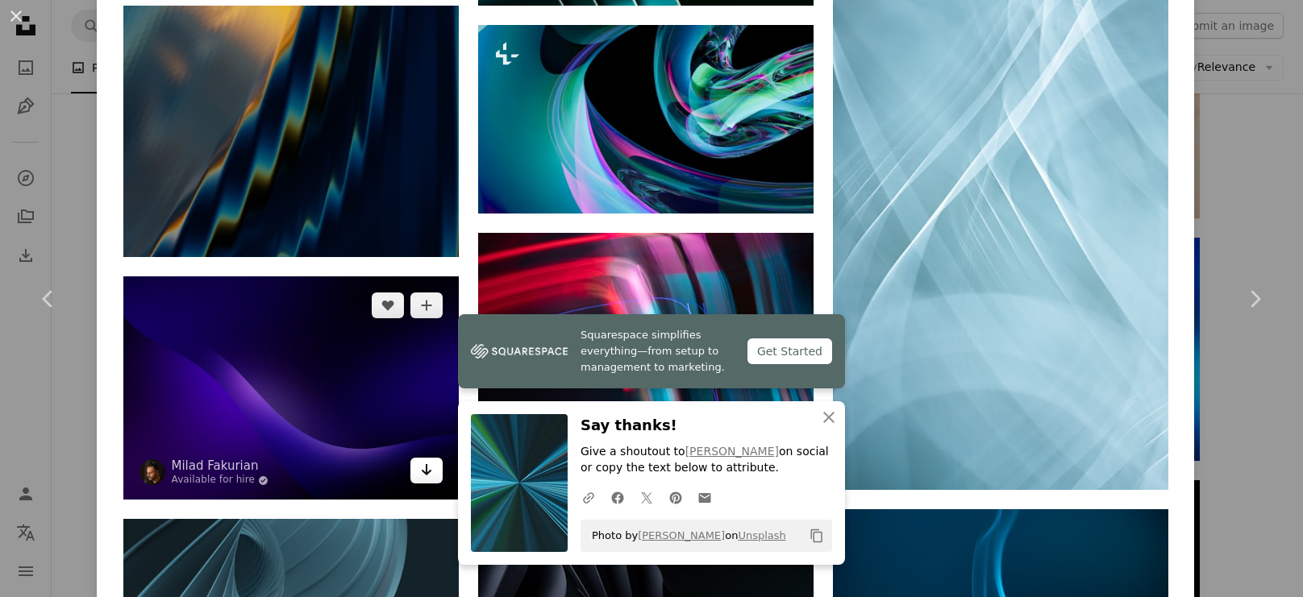
click at [430, 460] on icon "Arrow pointing down" at bounding box center [426, 469] width 13 height 19
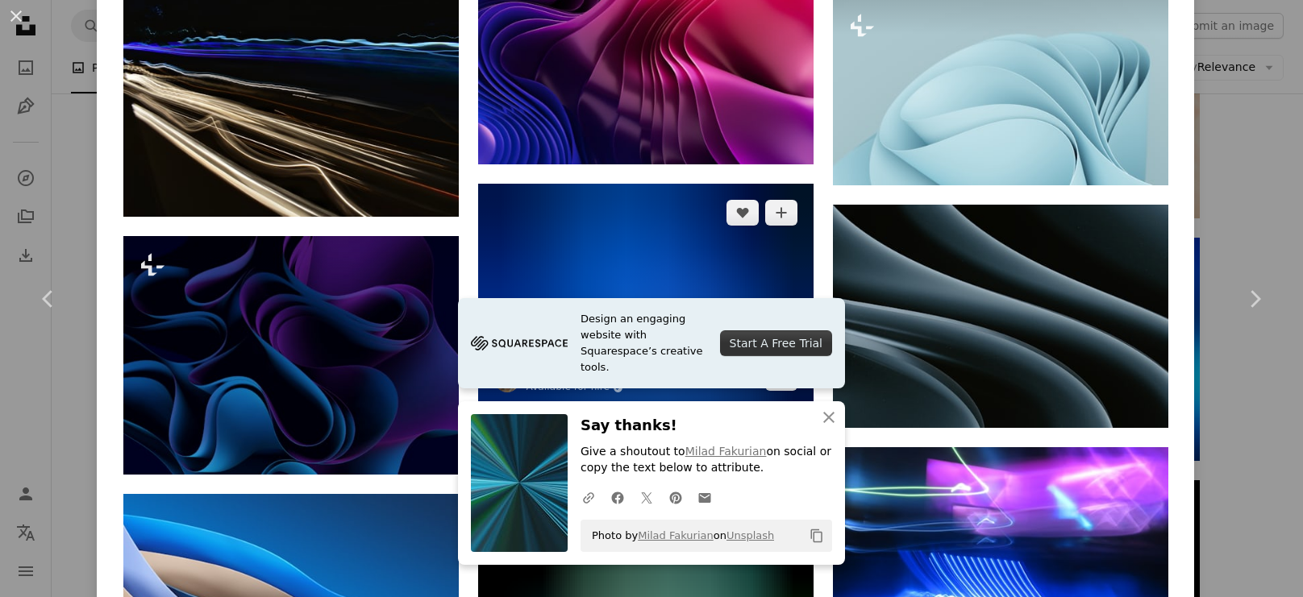
scroll to position [25193, 0]
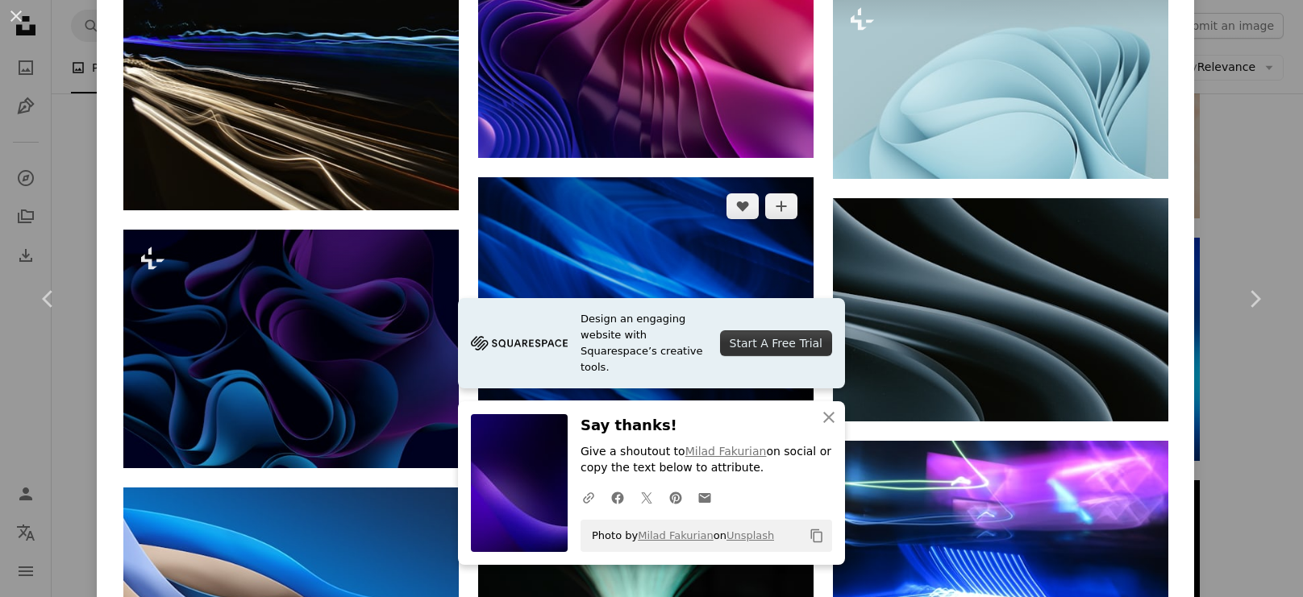
click at [788, 361] on icon "Arrow pointing down" at bounding box center [781, 370] width 13 height 19
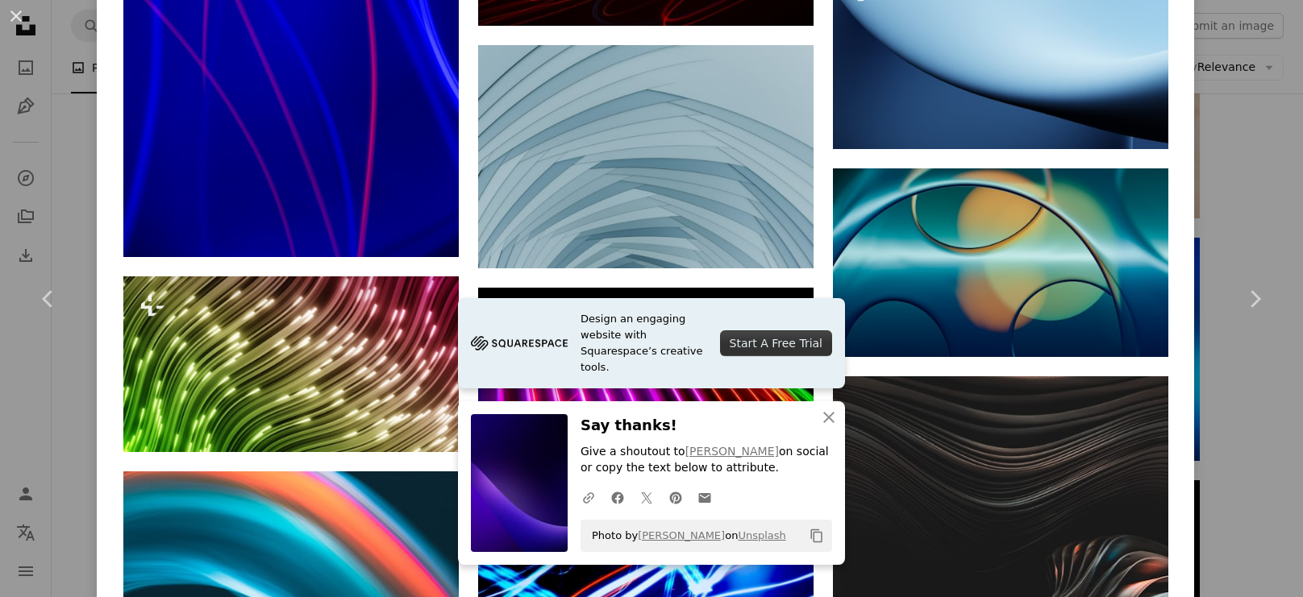
scroll to position [28285, 0]
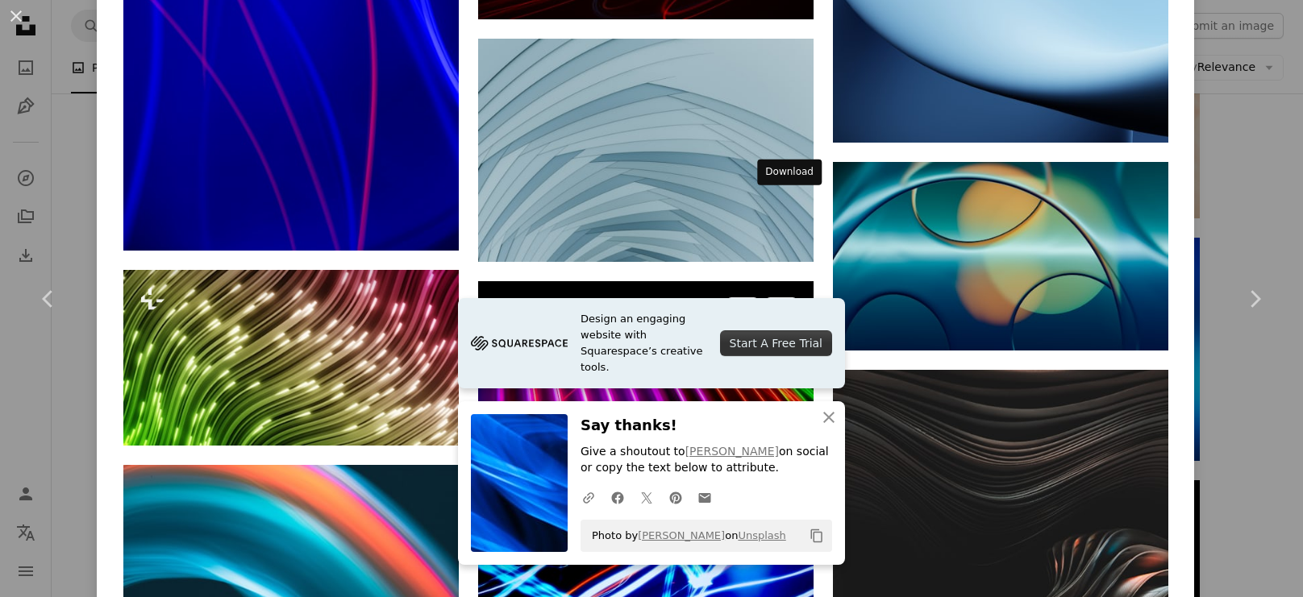
click at [788, 466] on icon "Arrow pointing down" at bounding box center [781, 475] width 13 height 19
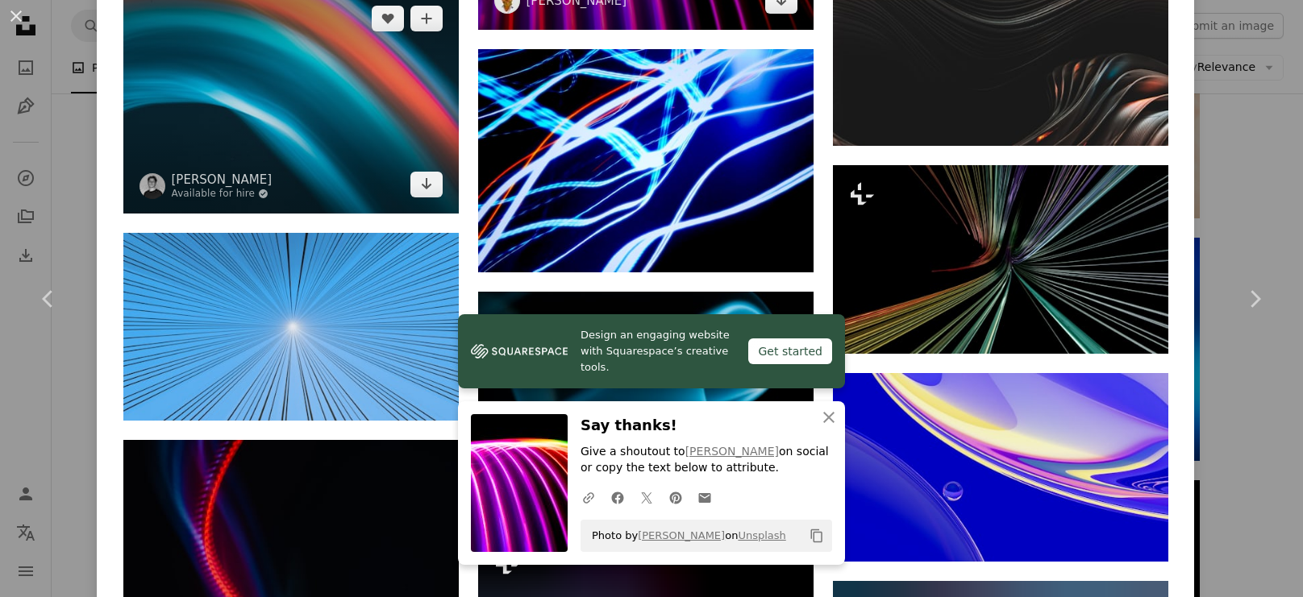
scroll to position [28764, 0]
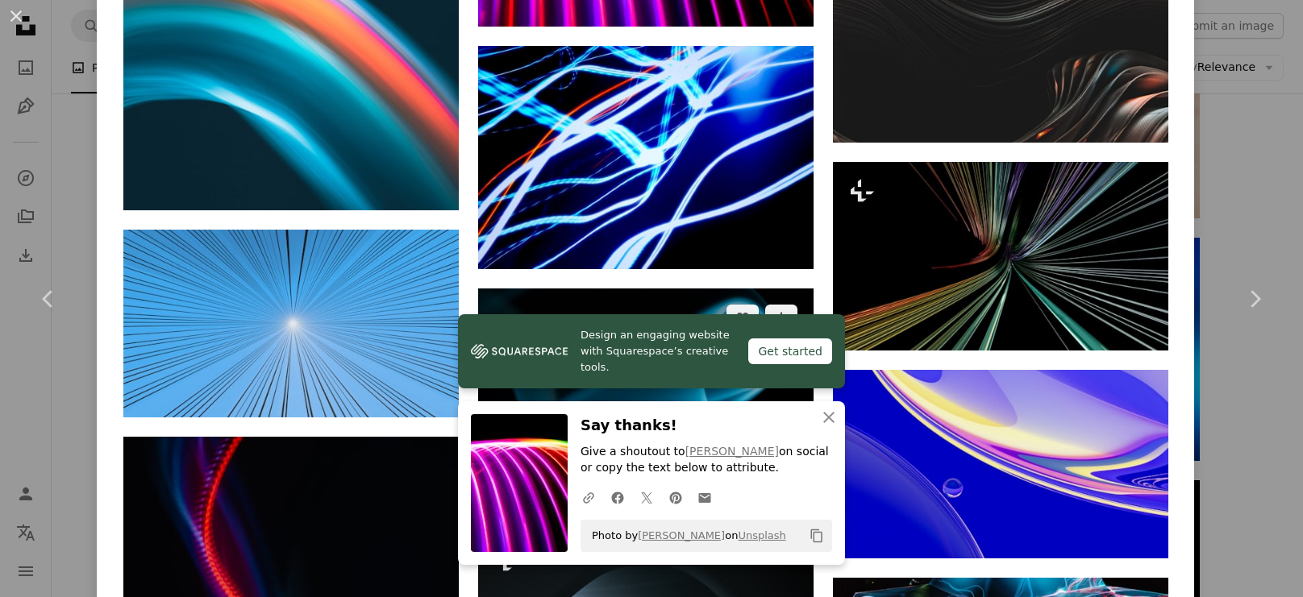
click at [788, 473] on icon "Arrow pointing down" at bounding box center [781, 482] width 13 height 19
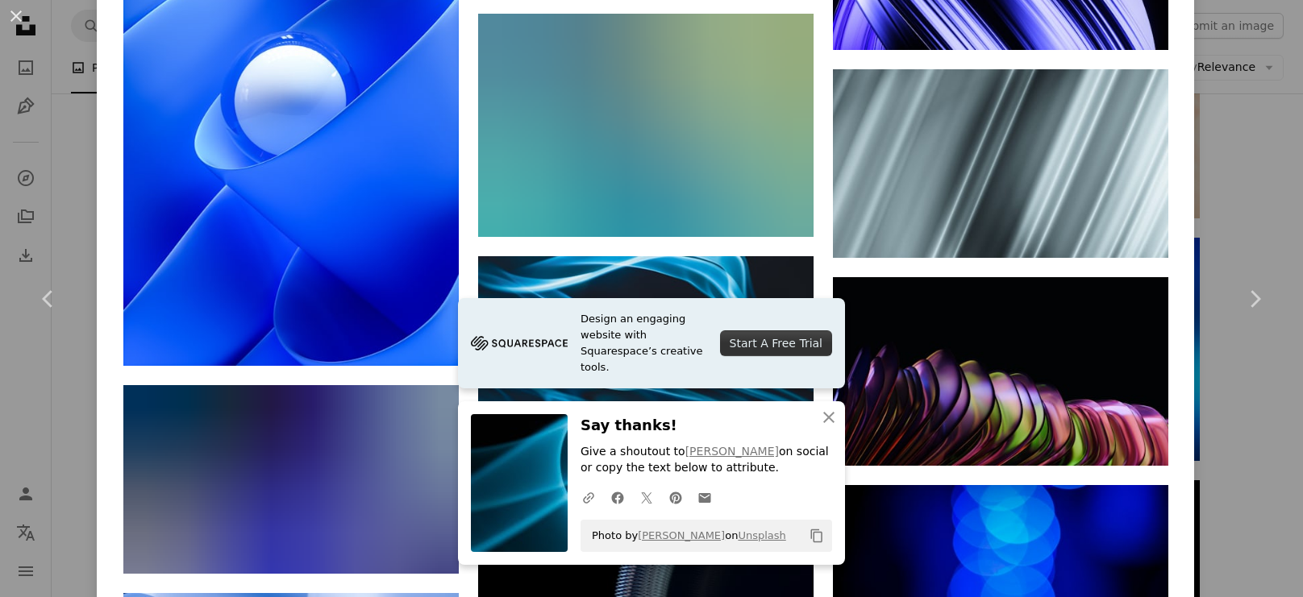
scroll to position [36711, 0]
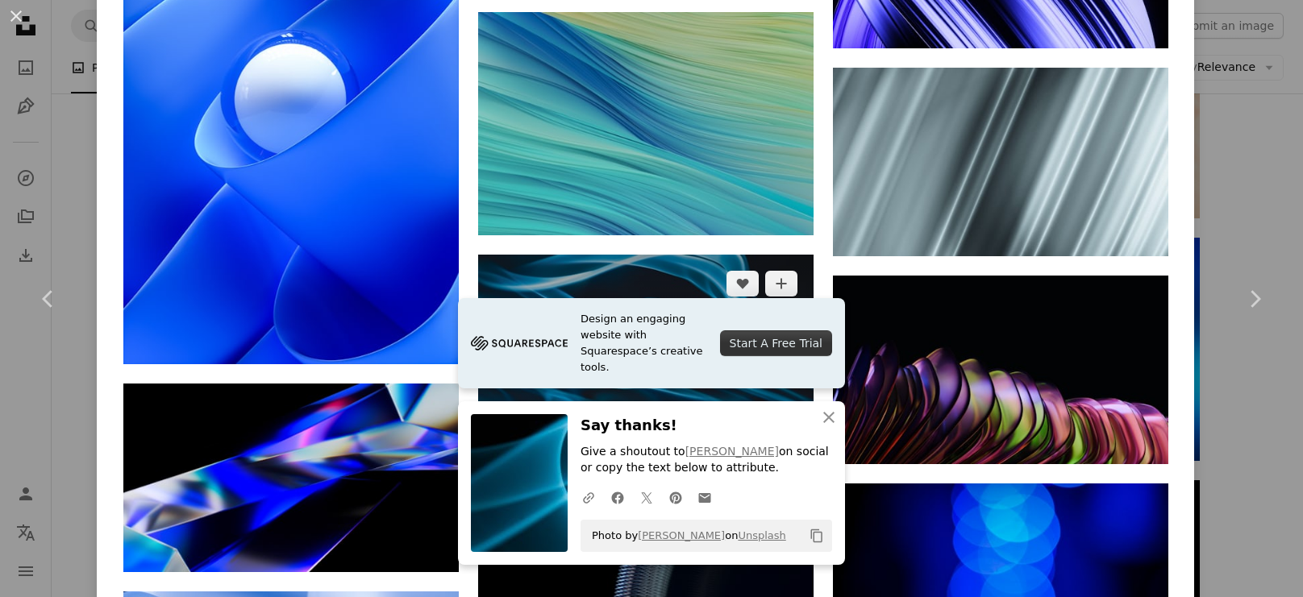
click at [786, 434] on icon "Download" at bounding box center [781, 439] width 10 height 11
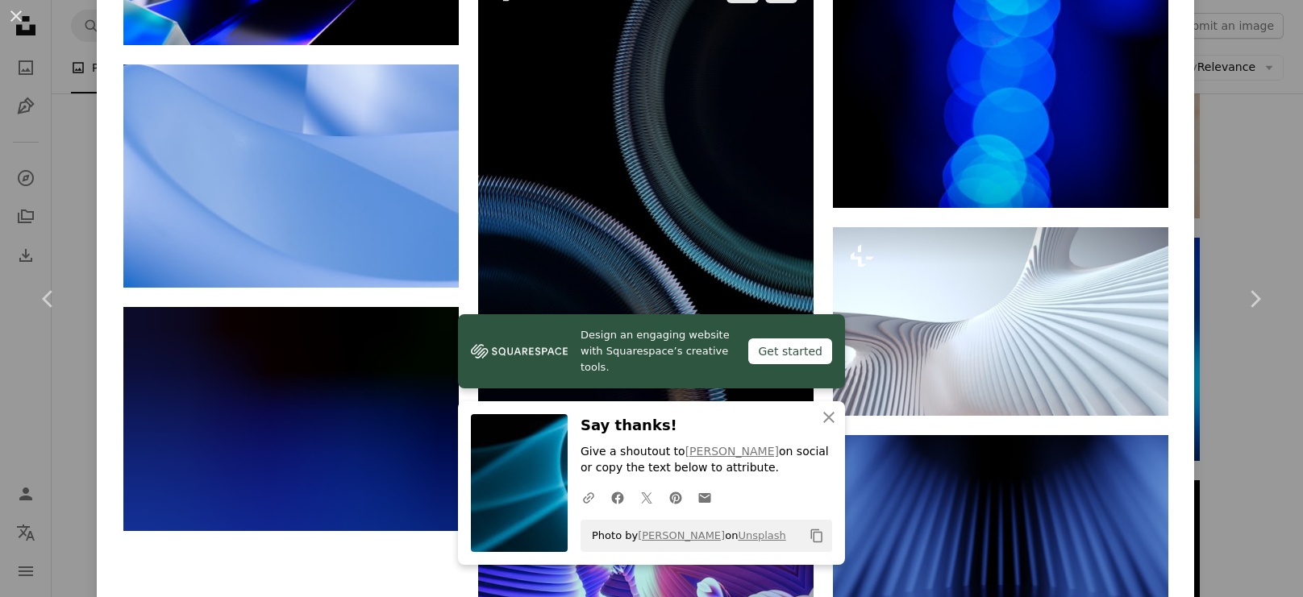
scroll to position [37249, 0]
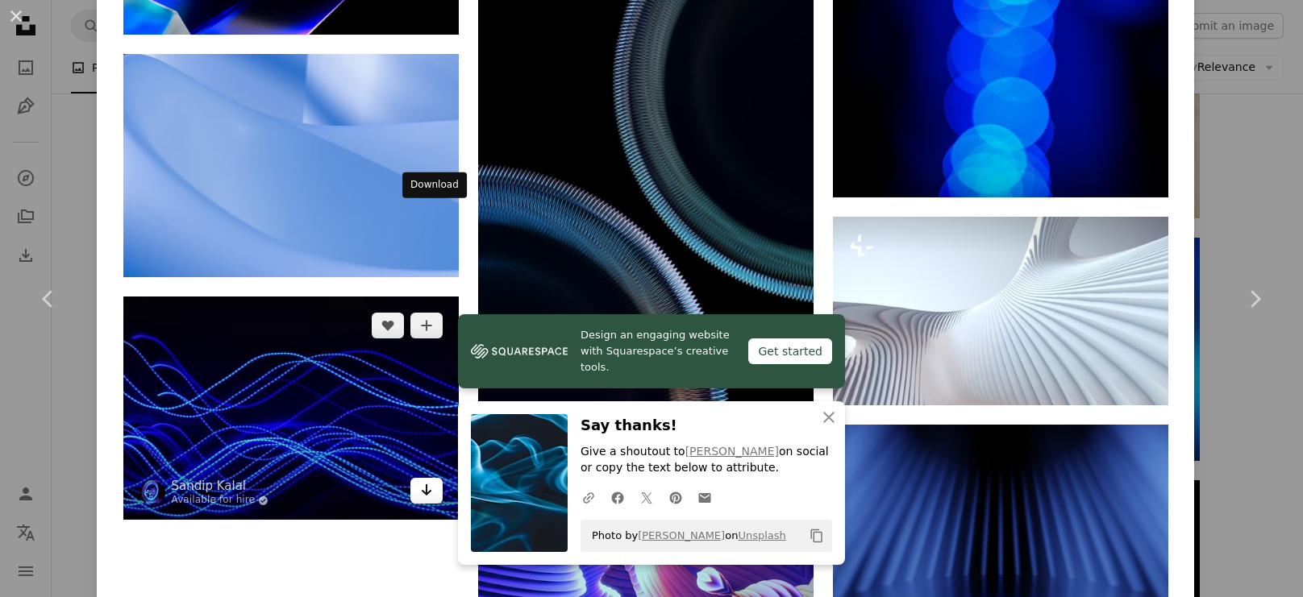
click at [430, 481] on icon "Arrow pointing down" at bounding box center [426, 490] width 13 height 19
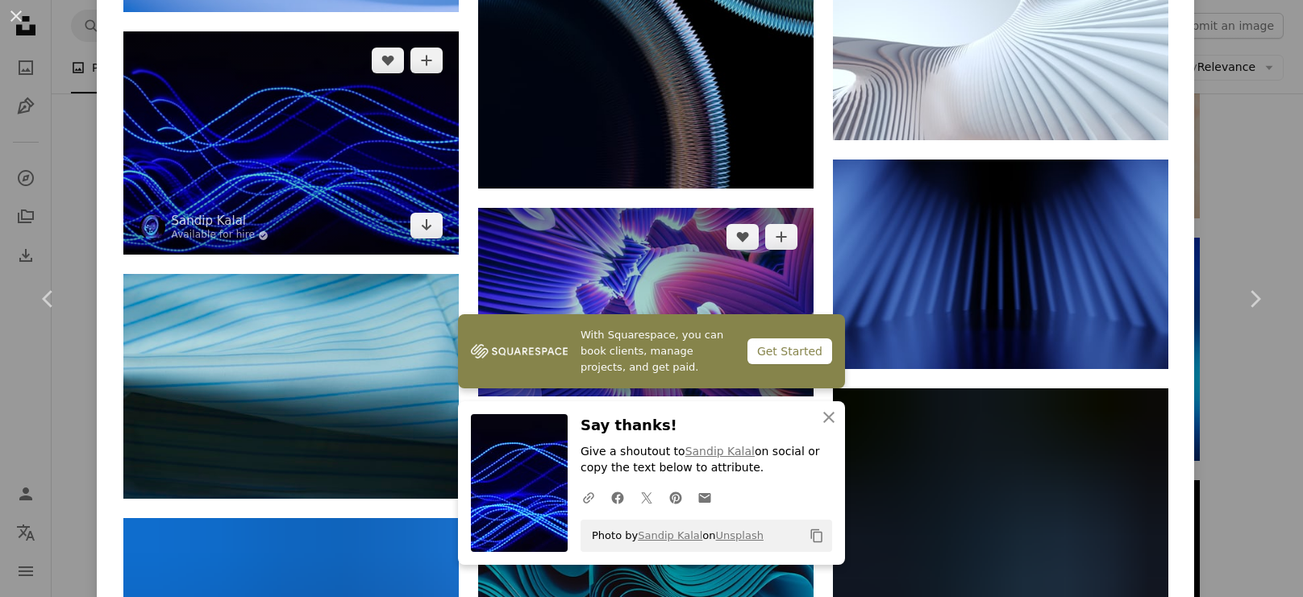
scroll to position [37520, 0]
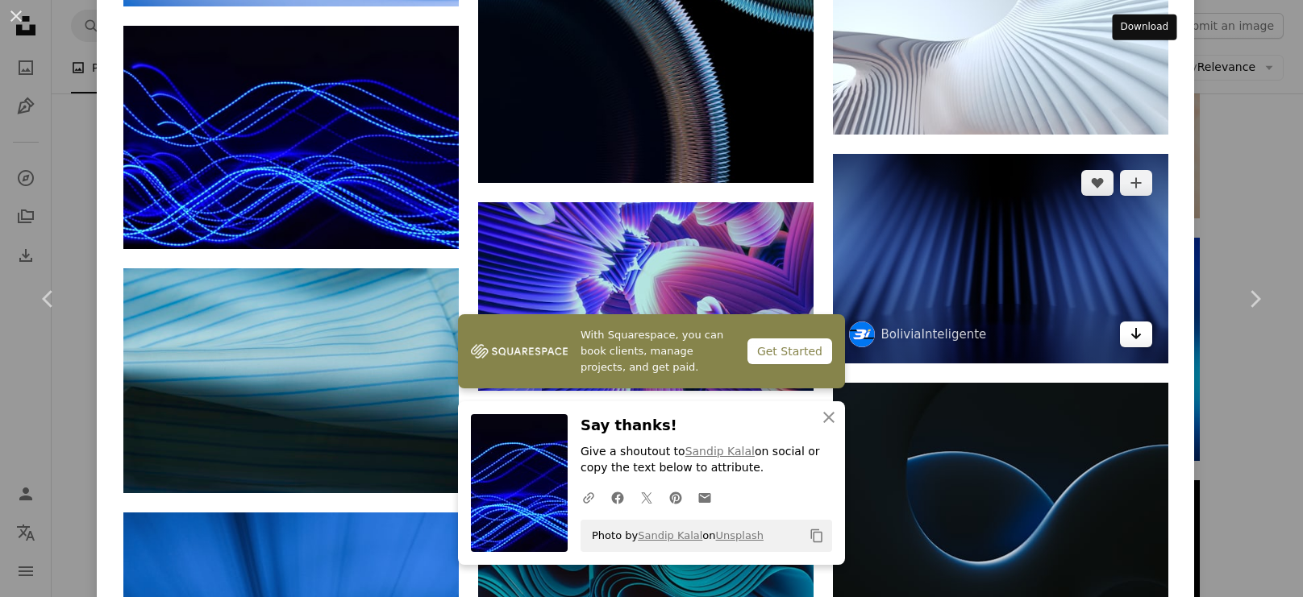
click at [1150, 322] on link "Arrow pointing down" at bounding box center [1136, 335] width 32 height 26
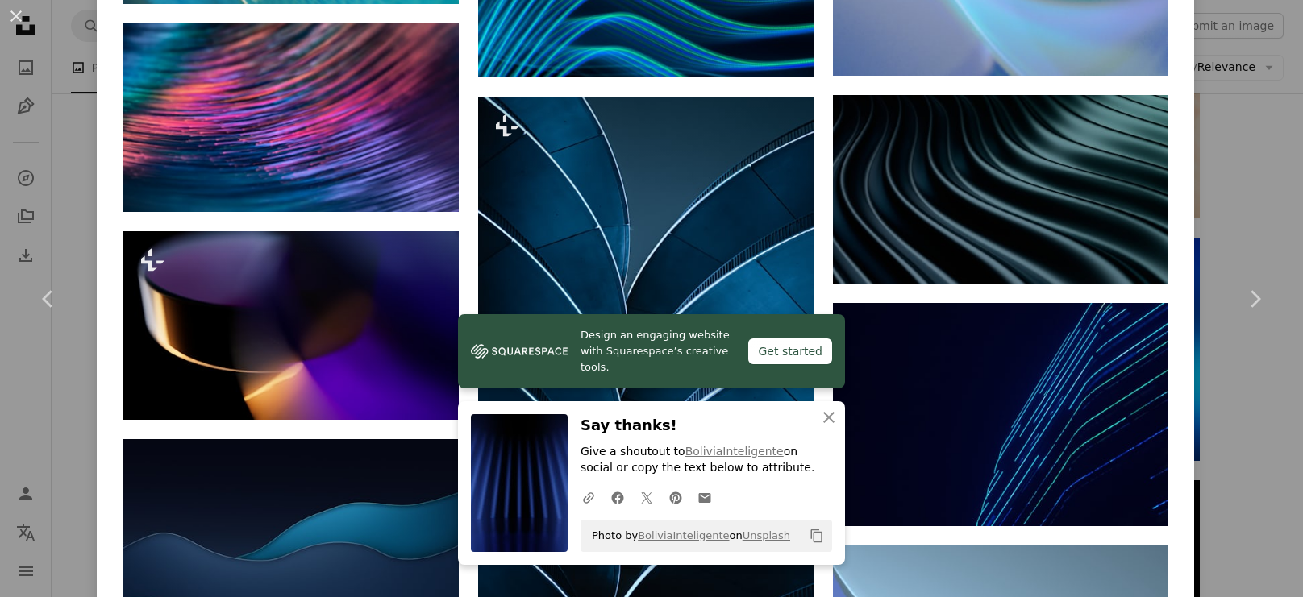
scroll to position [40085, 0]
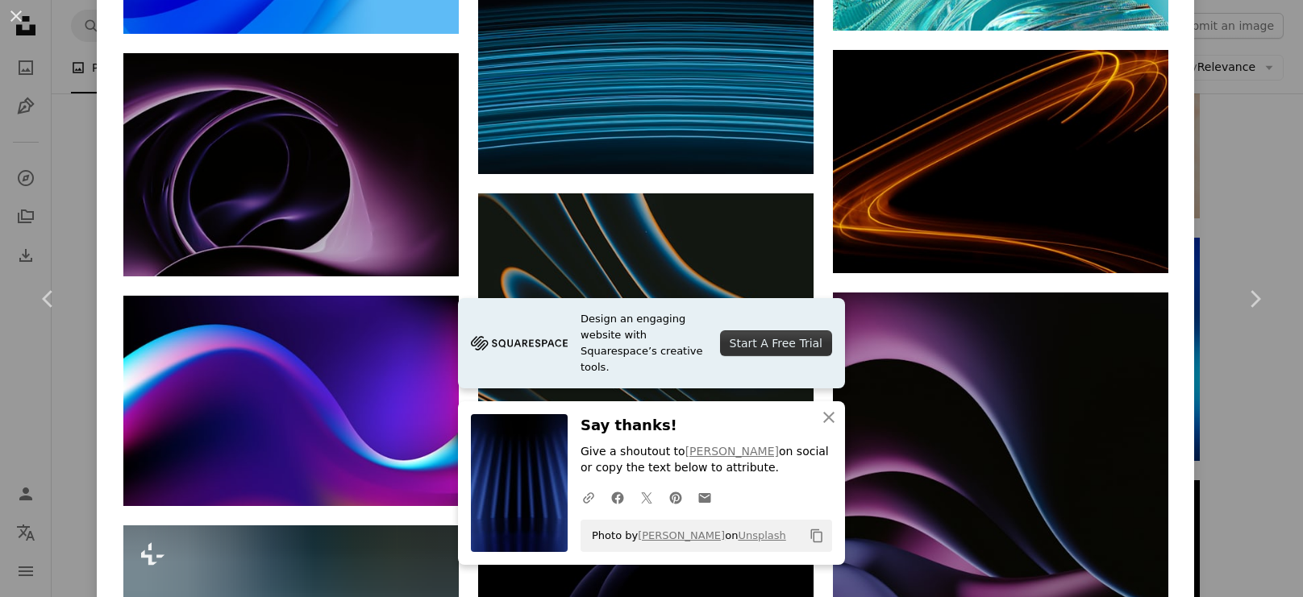
scroll to position [42515, 0]
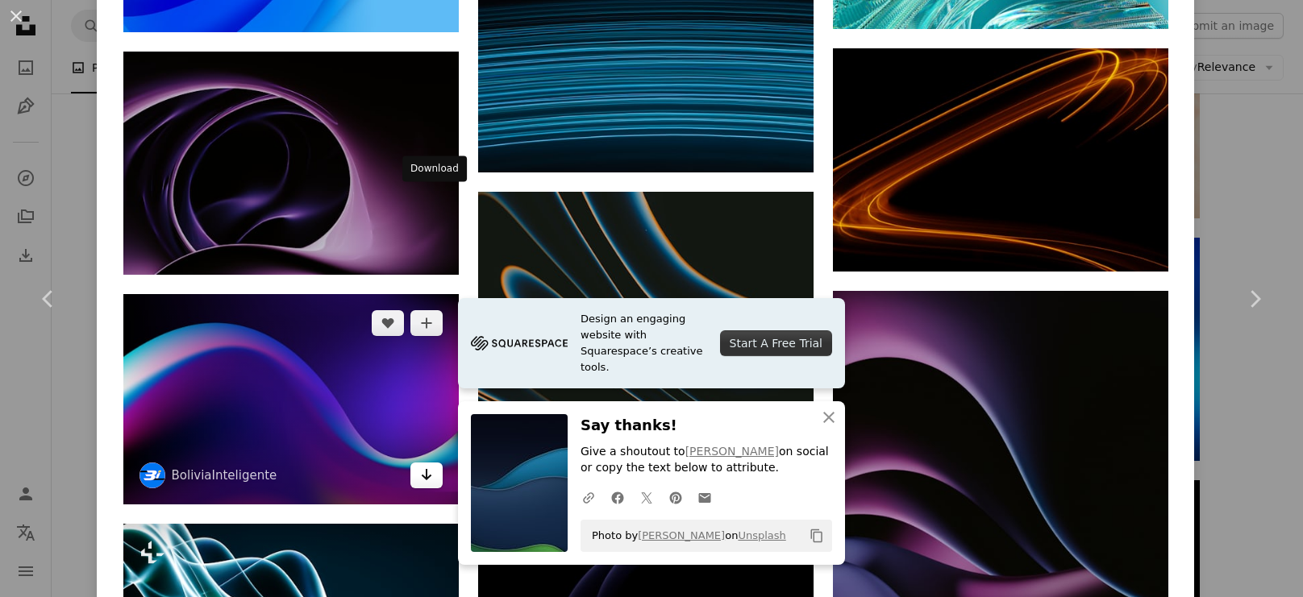
click at [433, 465] on icon "Arrow pointing down" at bounding box center [426, 474] width 13 height 19
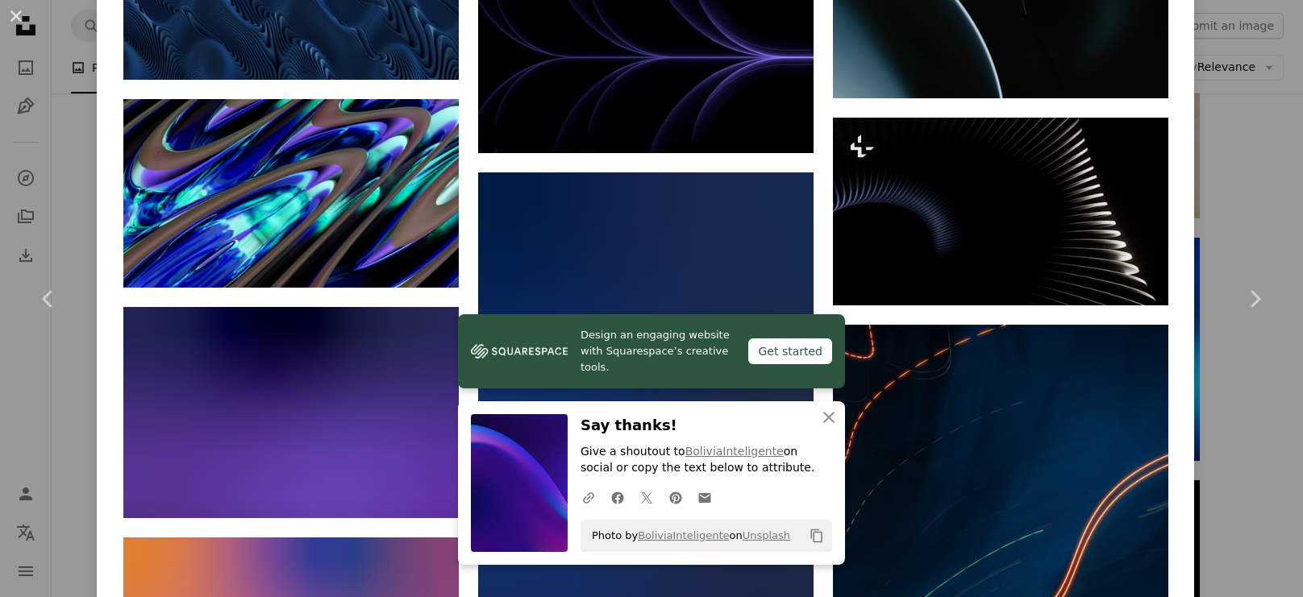
scroll to position [45941, 0]
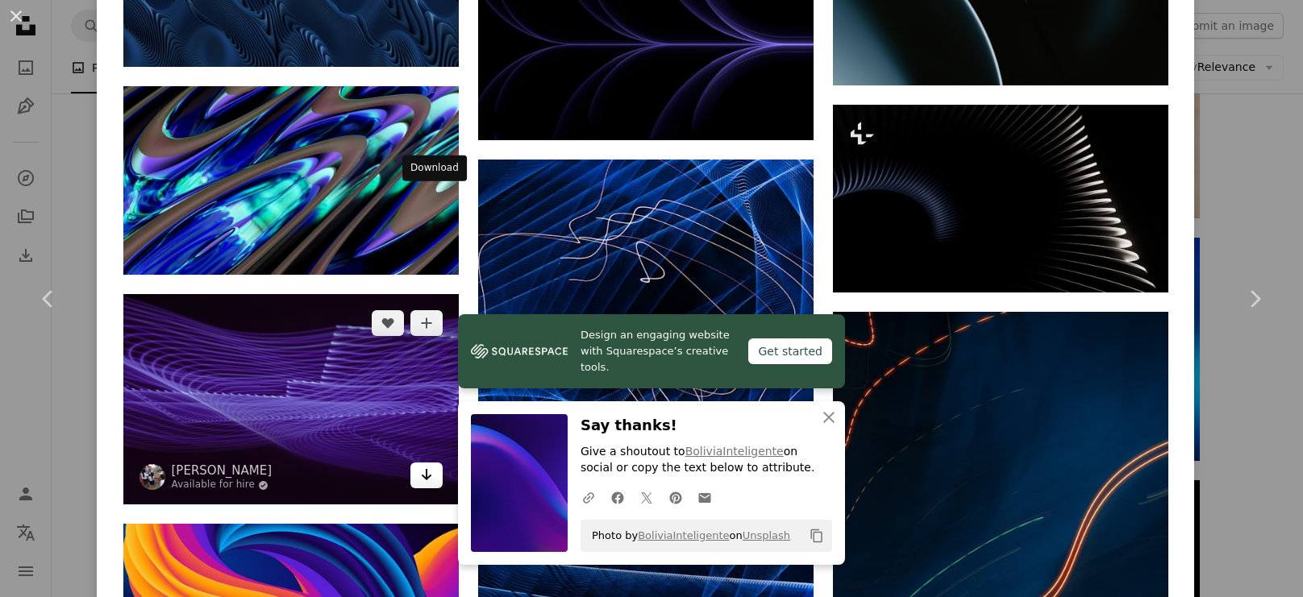
click at [430, 465] on icon "Arrow pointing down" at bounding box center [426, 474] width 13 height 19
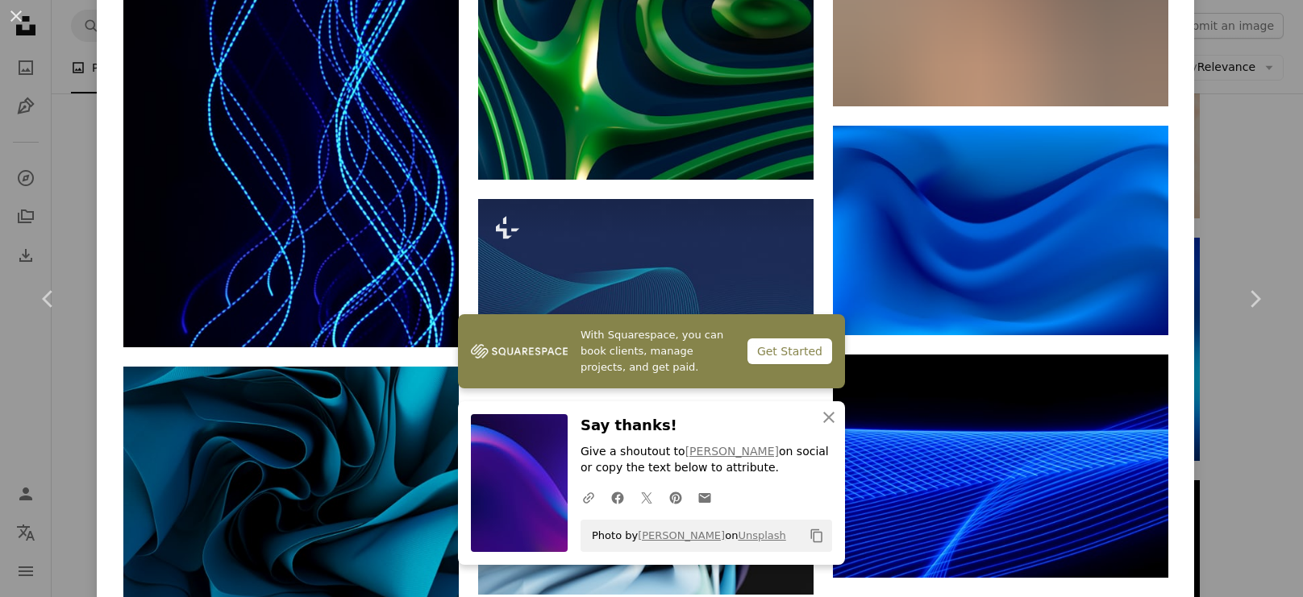
scroll to position [47314, 0]
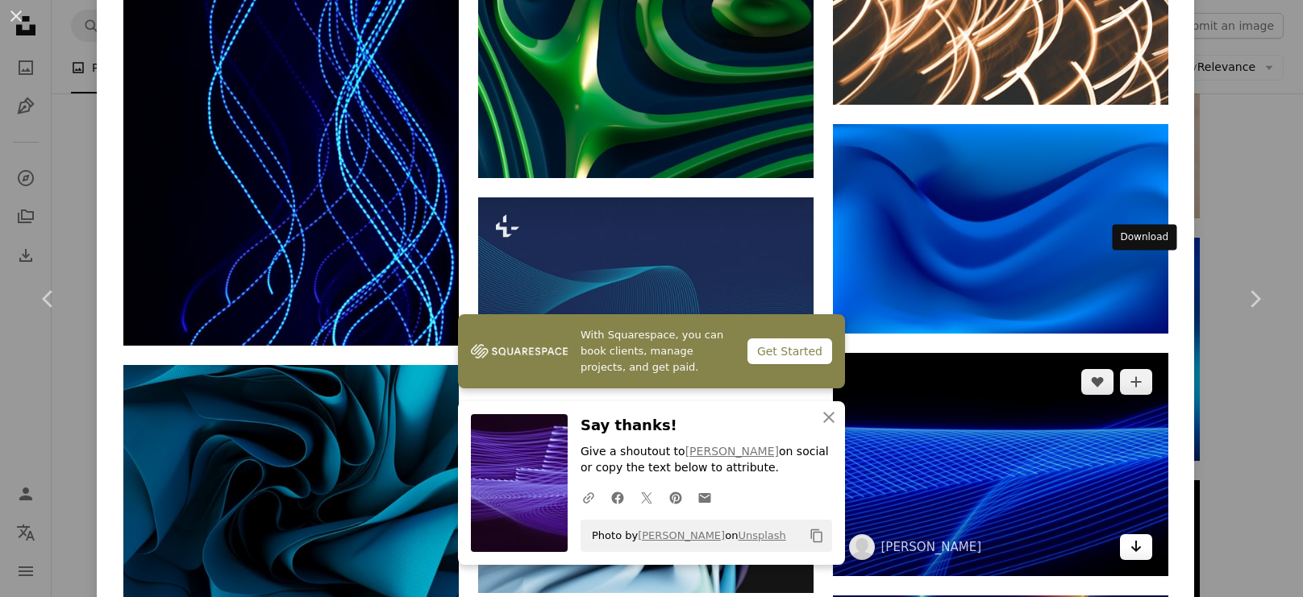
click at [1143, 537] on icon "Arrow pointing down" at bounding box center [1136, 546] width 13 height 19
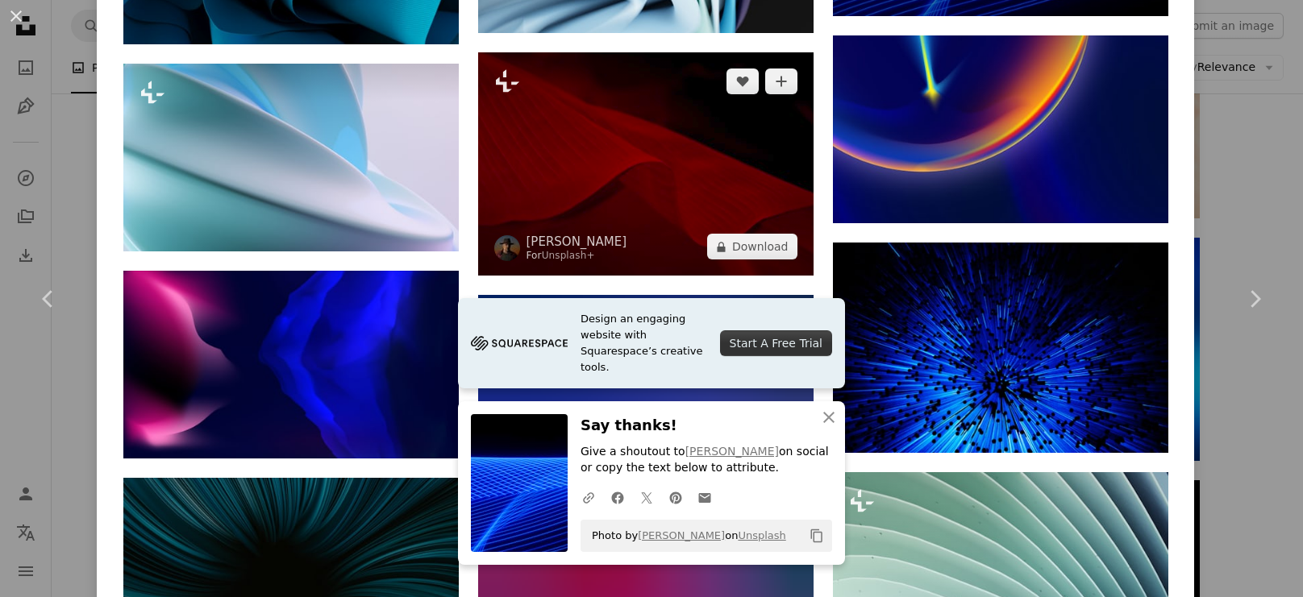
scroll to position [47864, 0]
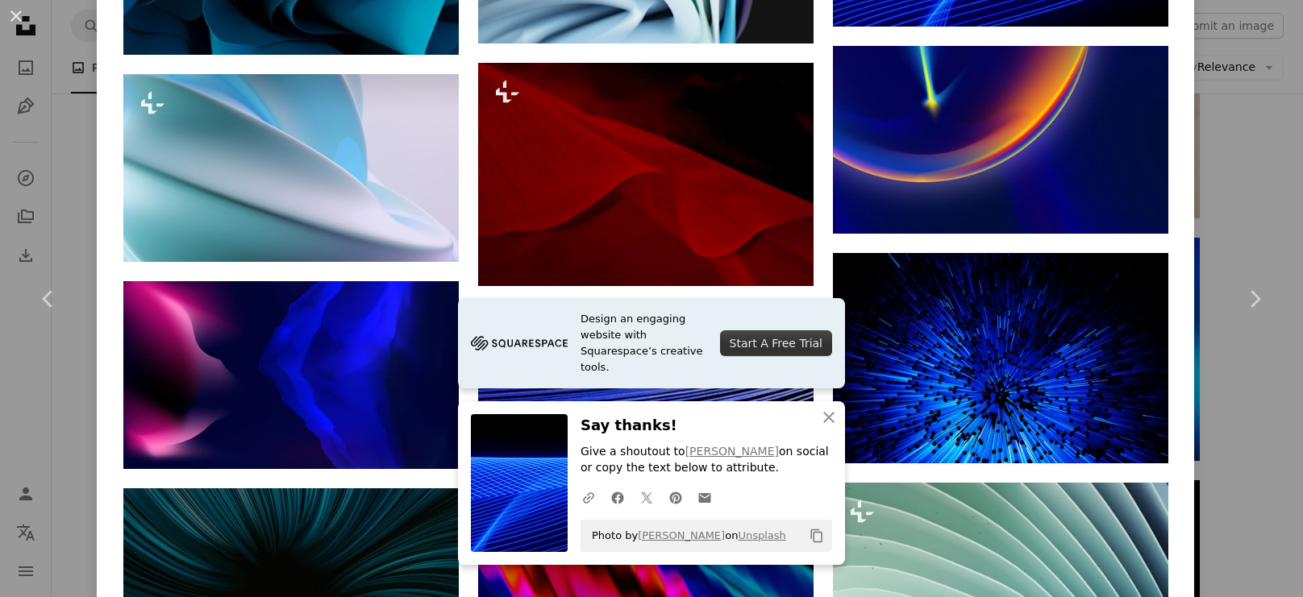
click at [786, 493] on icon "Download" at bounding box center [781, 498] width 10 height 11
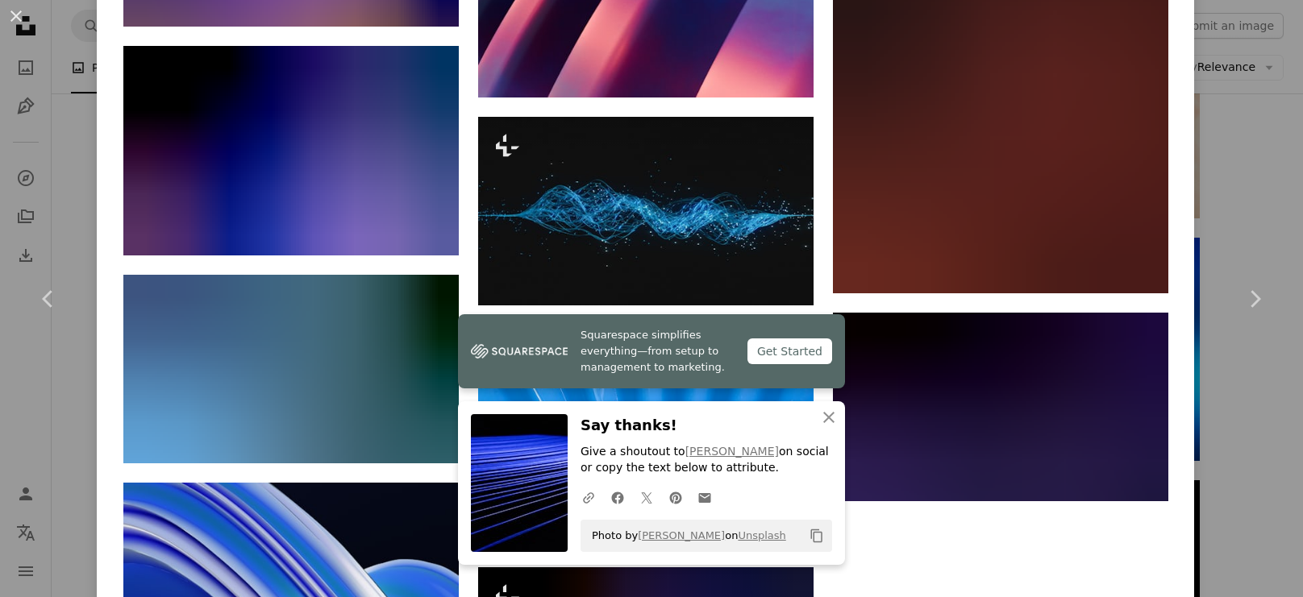
scroll to position [52773, 0]
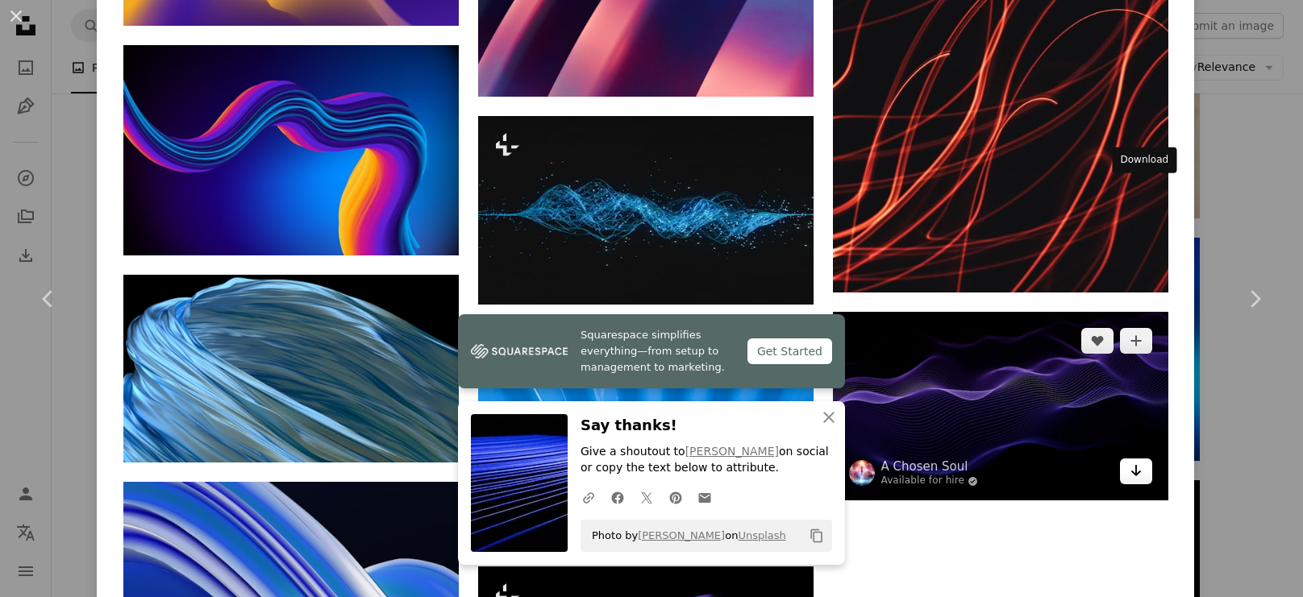
click at [1143, 459] on link "Arrow pointing down" at bounding box center [1136, 472] width 32 height 26
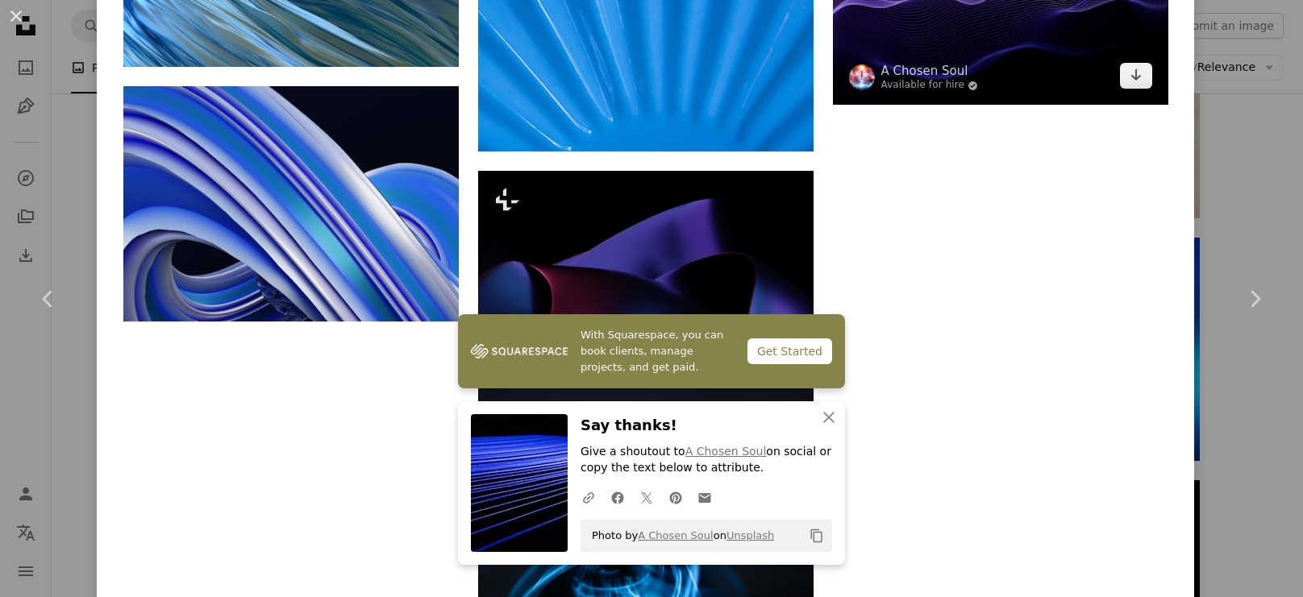
scroll to position [53320, 0]
